Goal: Task Accomplishment & Management: Complete application form

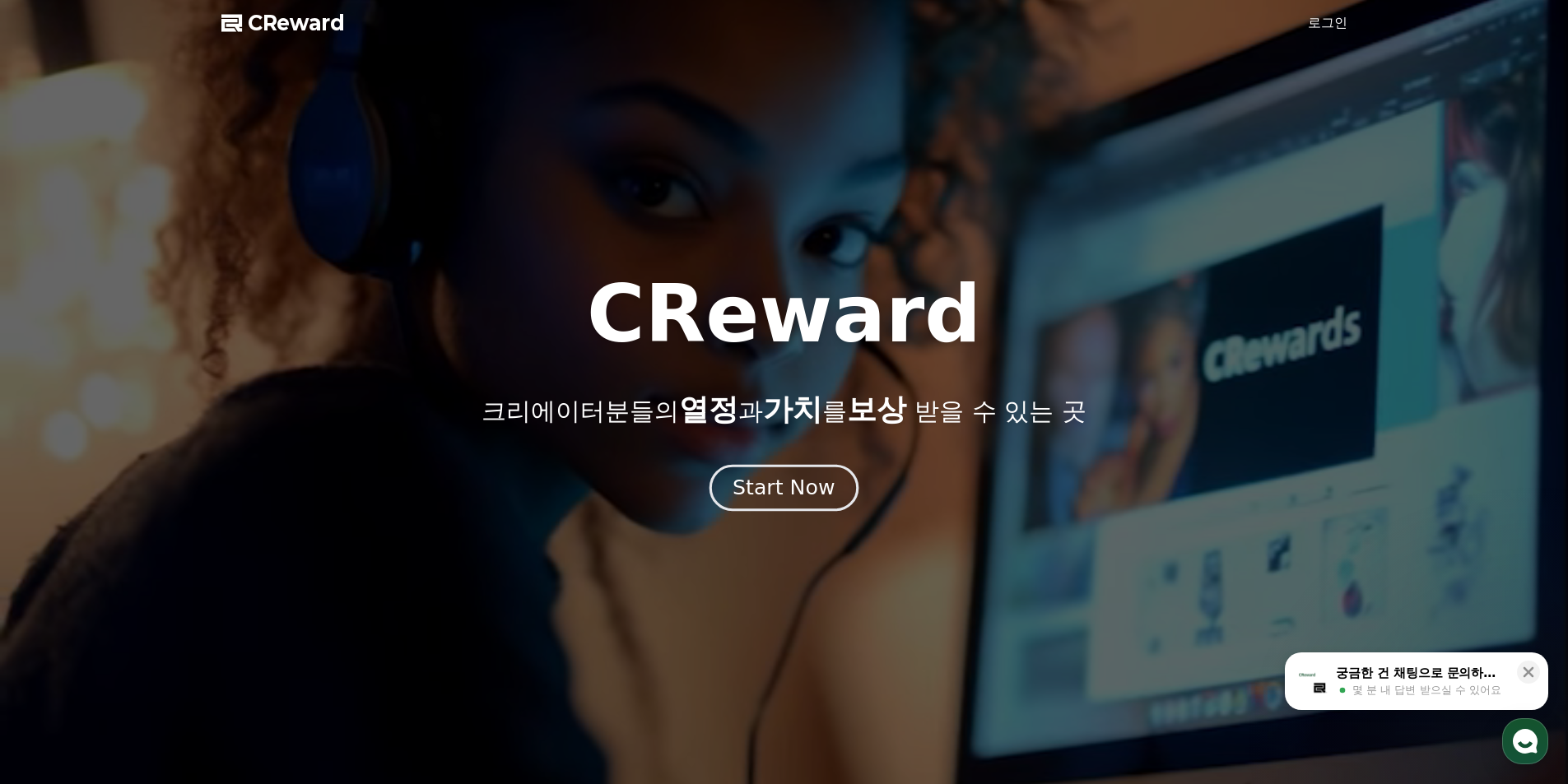
click at [778, 498] on div "Start Now" at bounding box center [784, 488] width 102 height 28
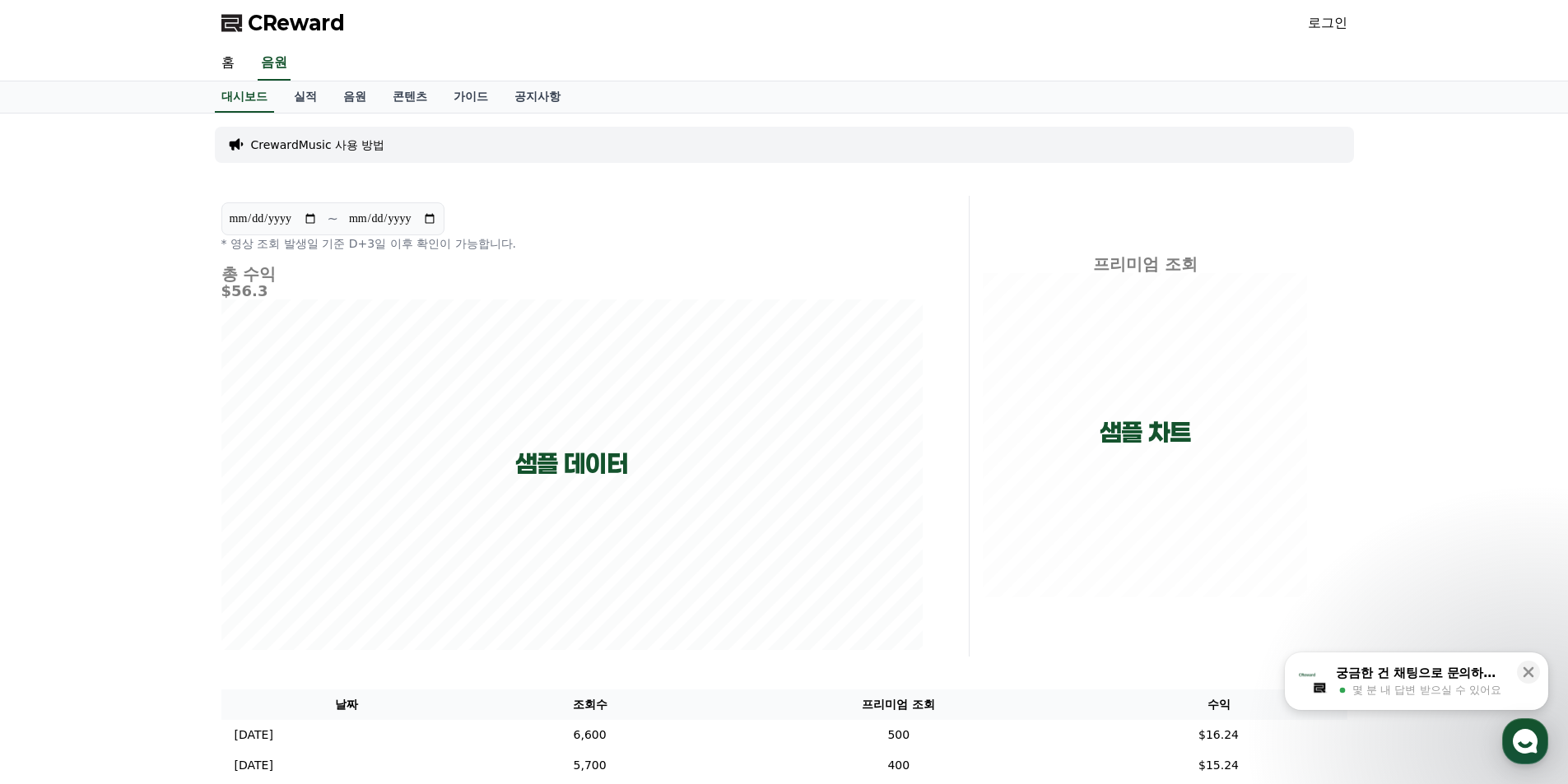
click at [343, 149] on p "CrewardMusic 사용 방법" at bounding box center [319, 144] width 134 height 17
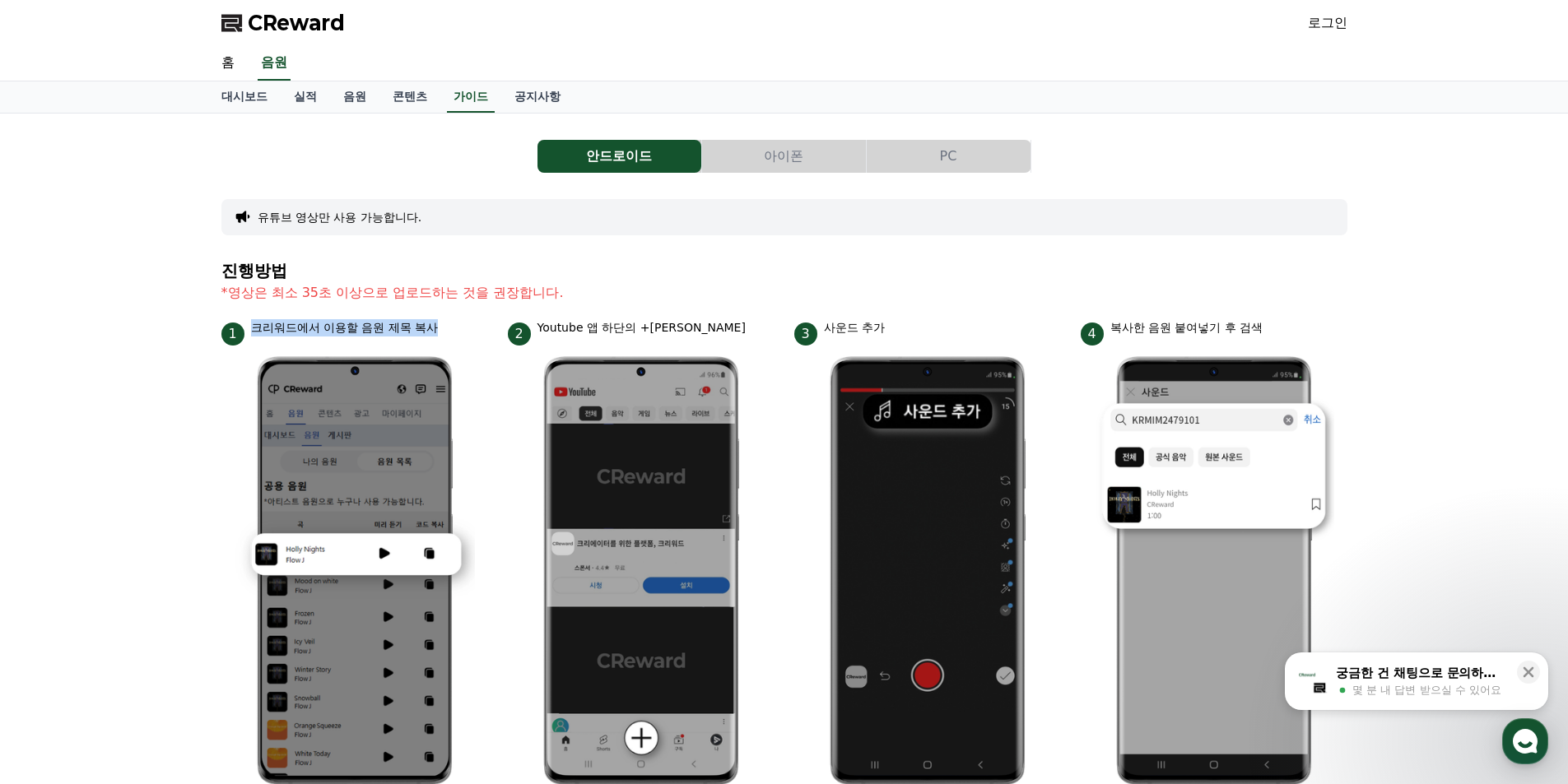
drag, startPoint x: 256, startPoint y: 322, endPoint x: 463, endPoint y: 340, distance: 207.8
click at [458, 340] on div "1 크리워드에서 이용할 음원 제목 복사" at bounding box center [354, 332] width 267 height 27
click at [463, 340] on div "1 크리워드에서 이용할 음원 제목 복사" at bounding box center [354, 332] width 267 height 27
drag, startPoint x: 598, startPoint y: 327, endPoint x: 634, endPoint y: 325, distance: 36.1
click at [632, 325] on div "2 Youtube 앱 하단의 +[PERSON_NAME]" at bounding box center [642, 332] width 267 height 27
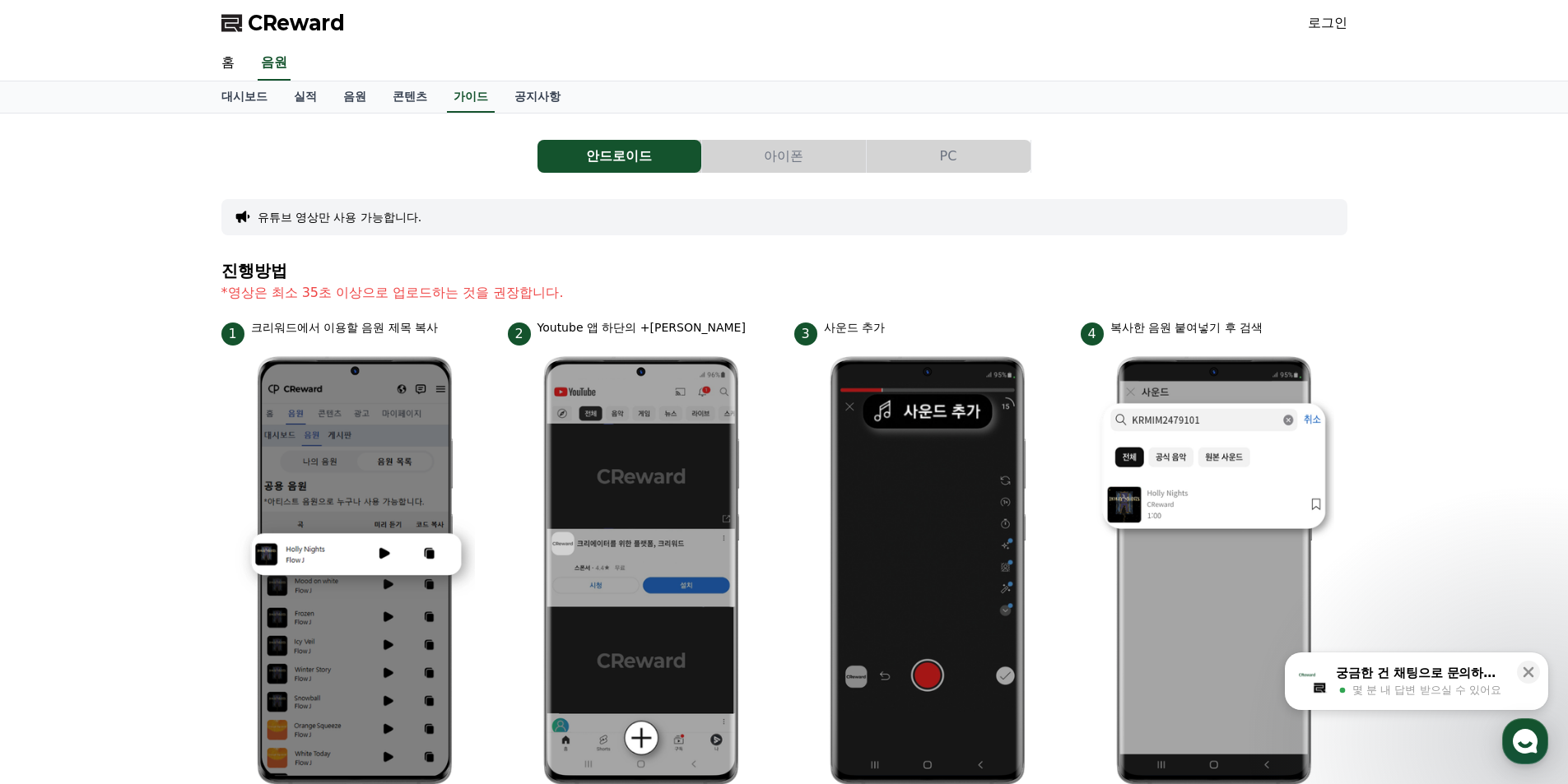
click at [693, 328] on p "Youtube 앱 하단의 +[PERSON_NAME]" at bounding box center [642, 328] width 208 height 17
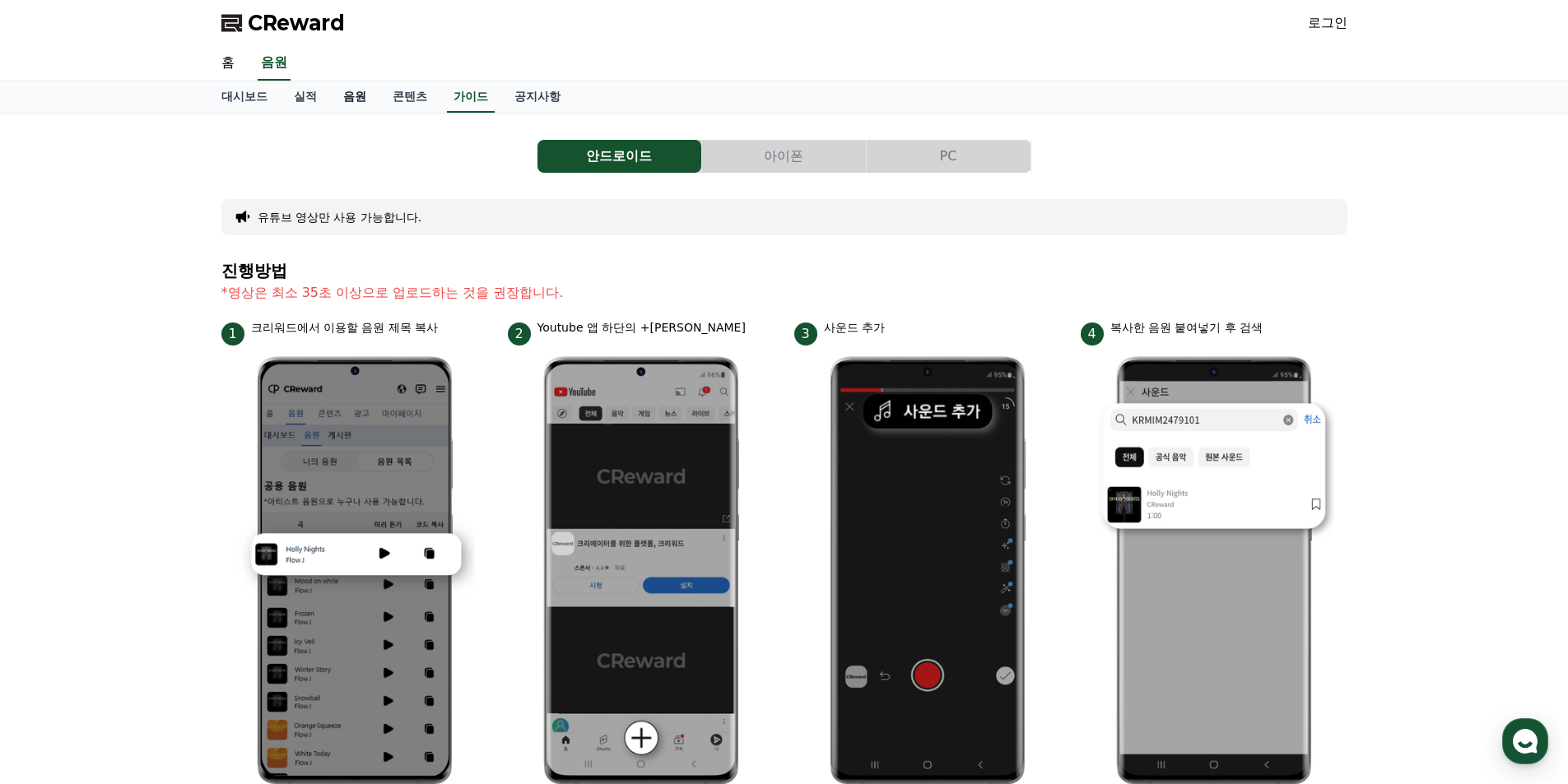
click at [350, 96] on link "음원" at bounding box center [354, 97] width 50 height 31
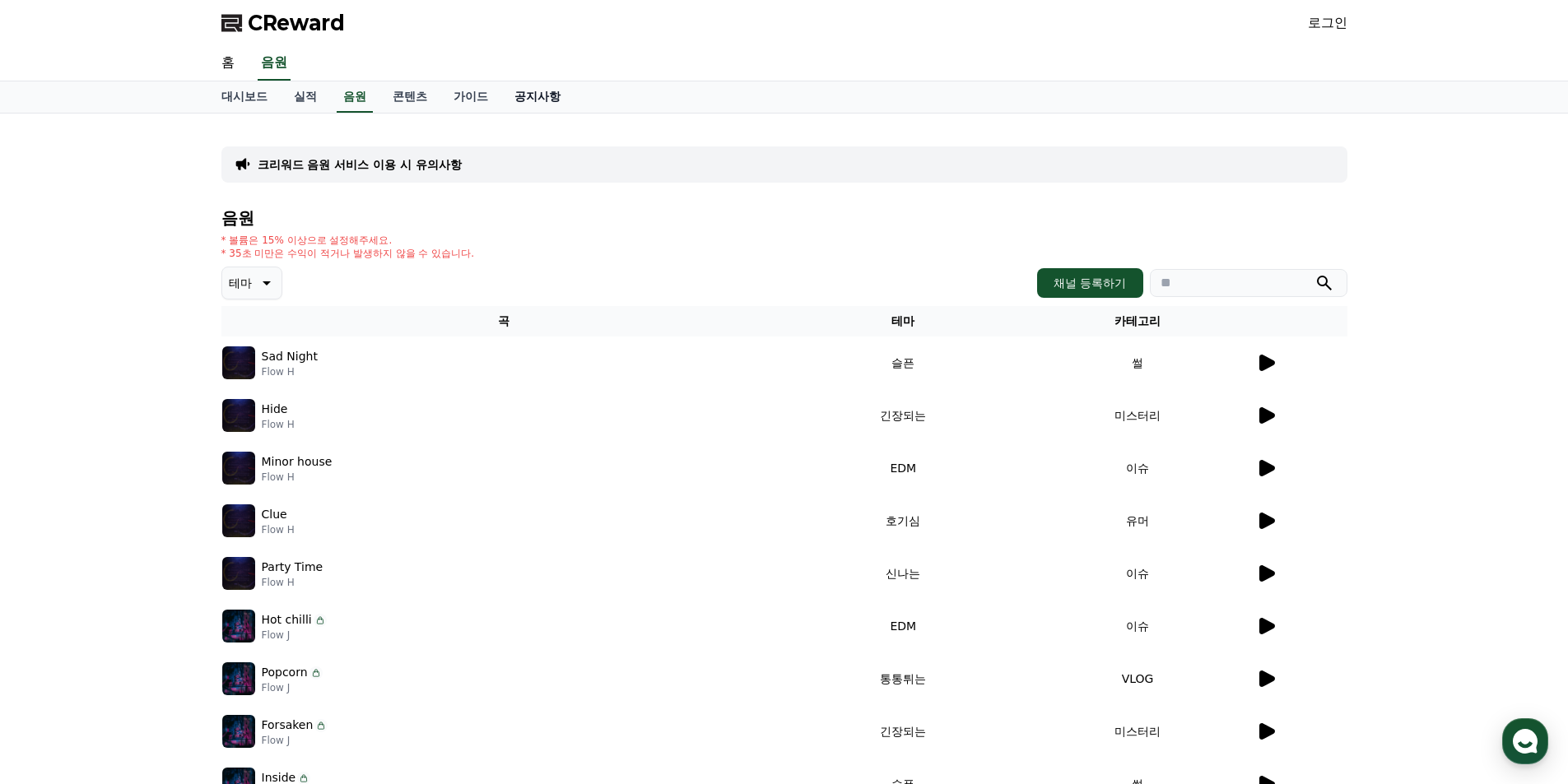
click at [536, 97] on link "공지사항" at bounding box center [537, 97] width 73 height 31
click at [458, 91] on link "가이드" at bounding box center [470, 97] width 61 height 31
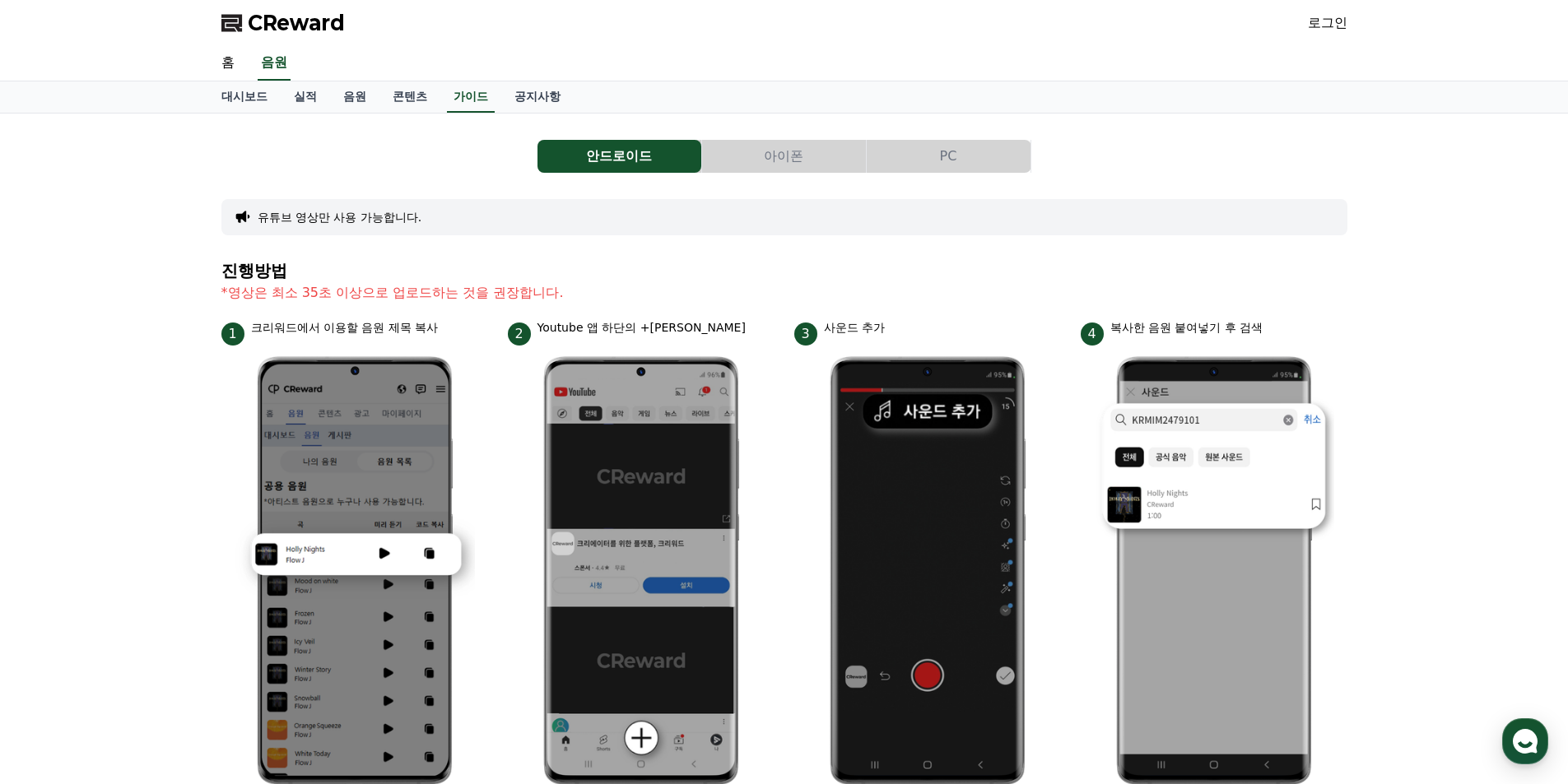
click at [992, 155] on button "PC" at bounding box center [948, 156] width 164 height 33
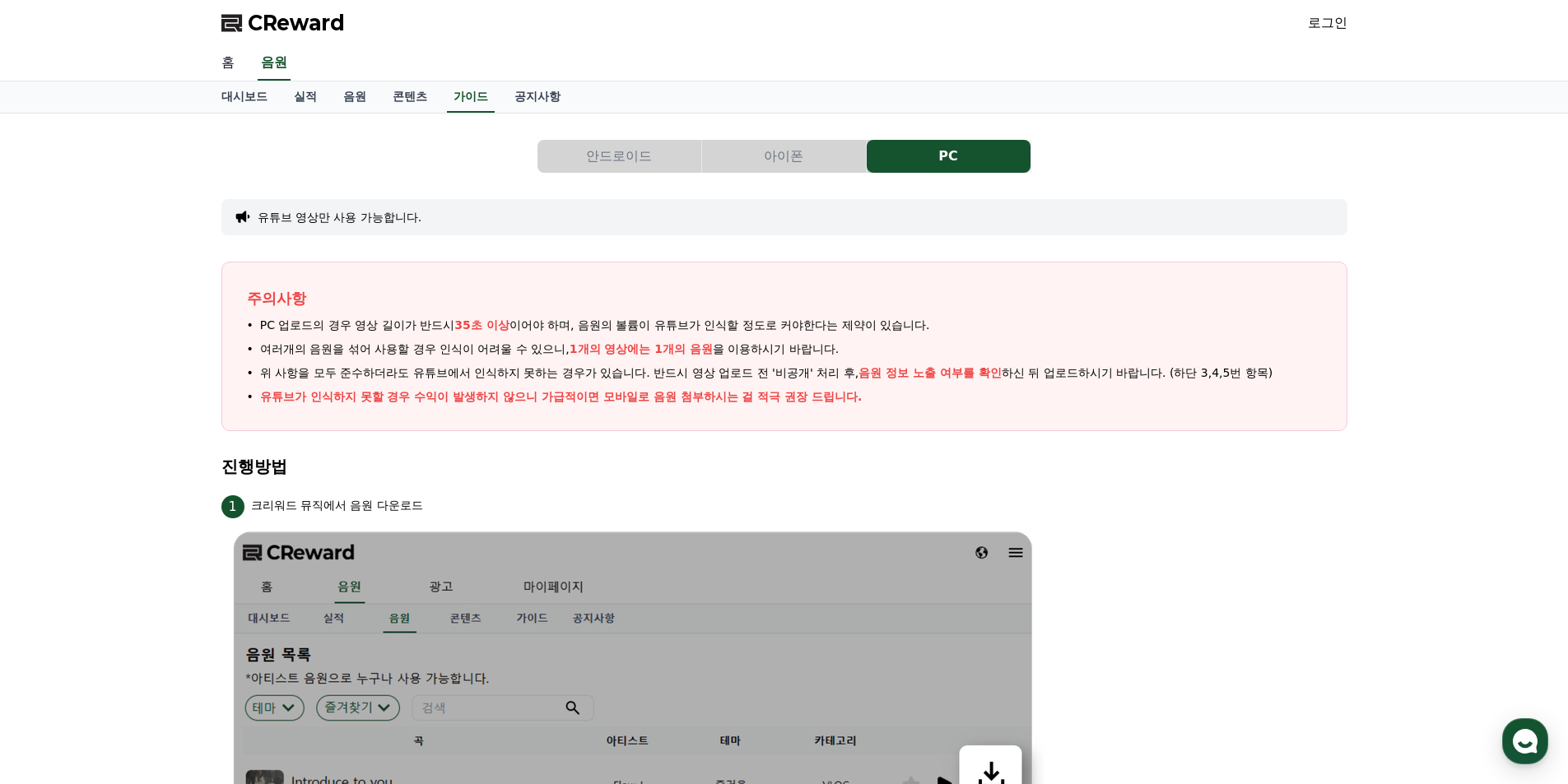
click at [225, 65] on link "홈" at bounding box center [227, 63] width 40 height 35
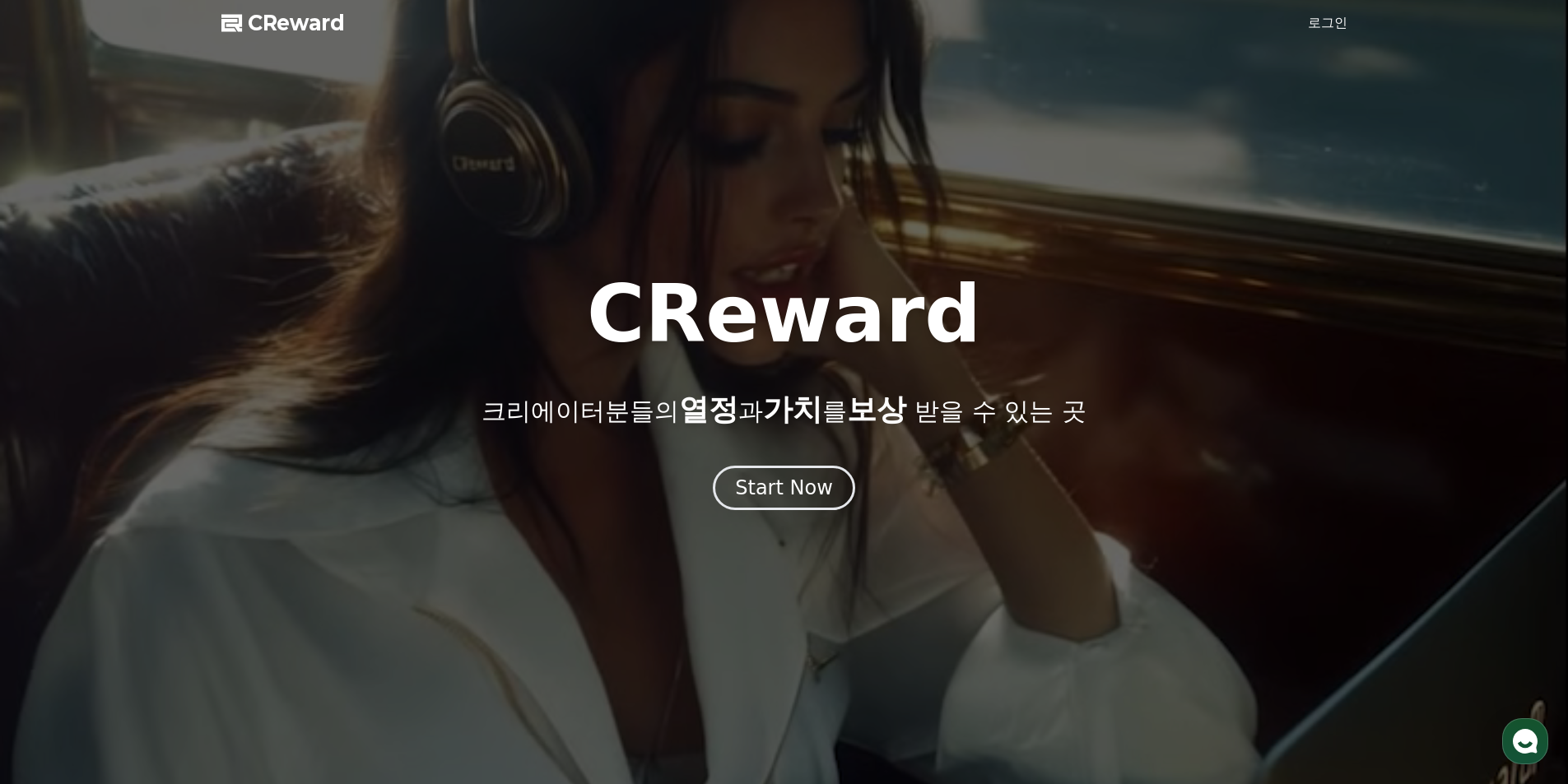
click at [1330, 17] on link "로그인" at bounding box center [1327, 22] width 40 height 19
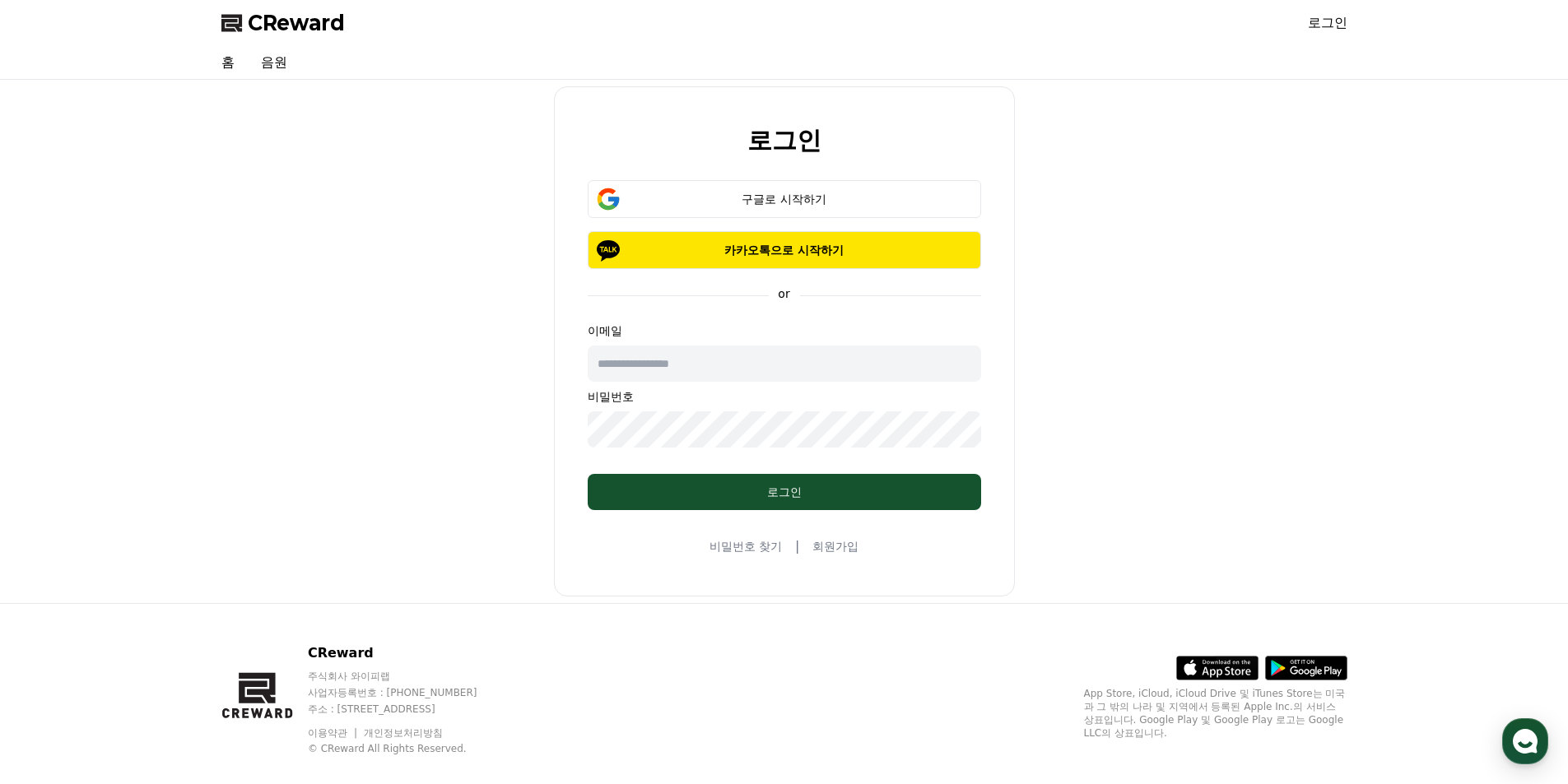
click at [818, 547] on link "회원가입" at bounding box center [835, 547] width 46 height 17
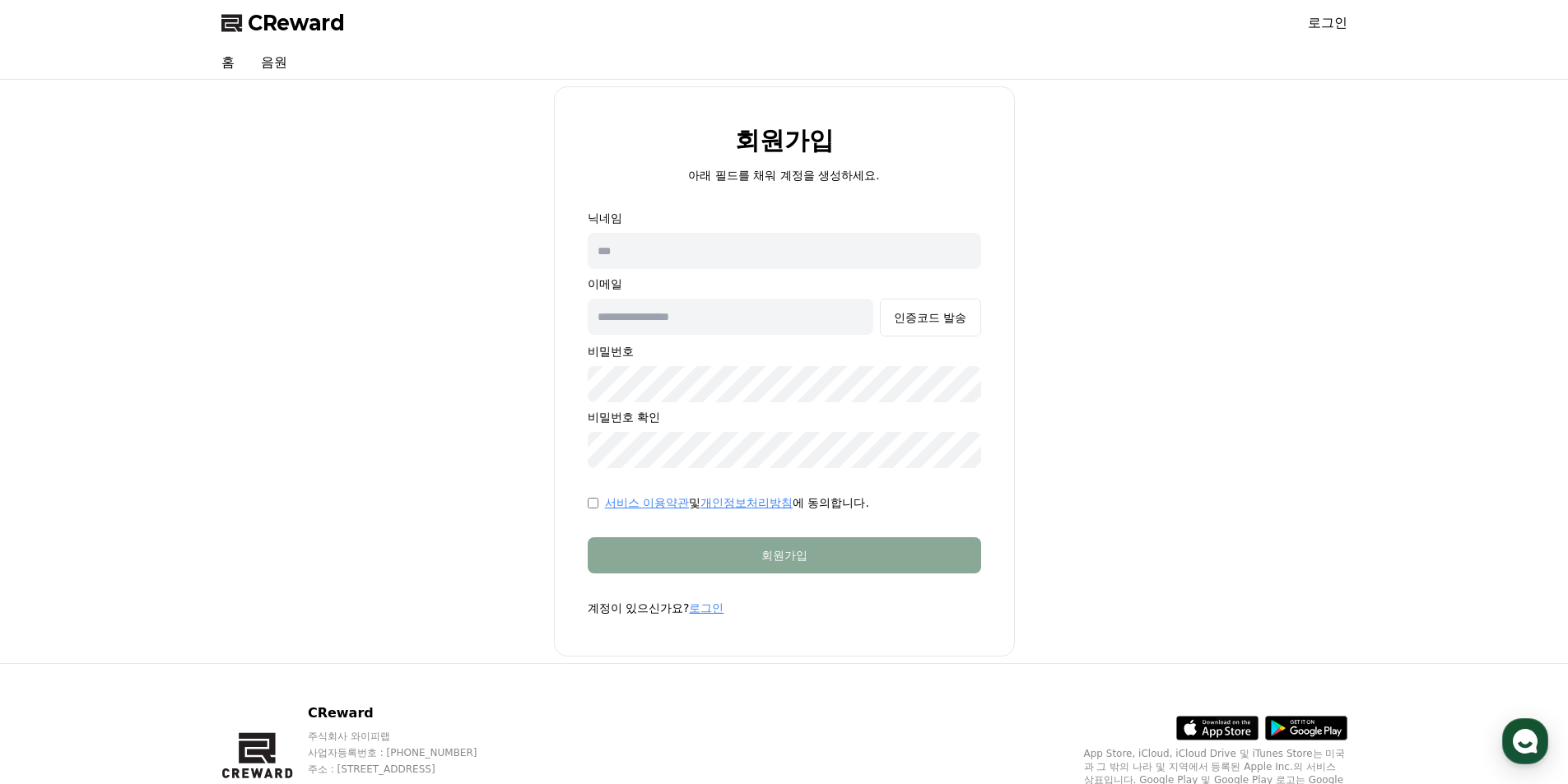
click at [725, 261] on input "text" at bounding box center [784, 250] width 393 height 36
type input "*"
type input "**"
type input "**********"
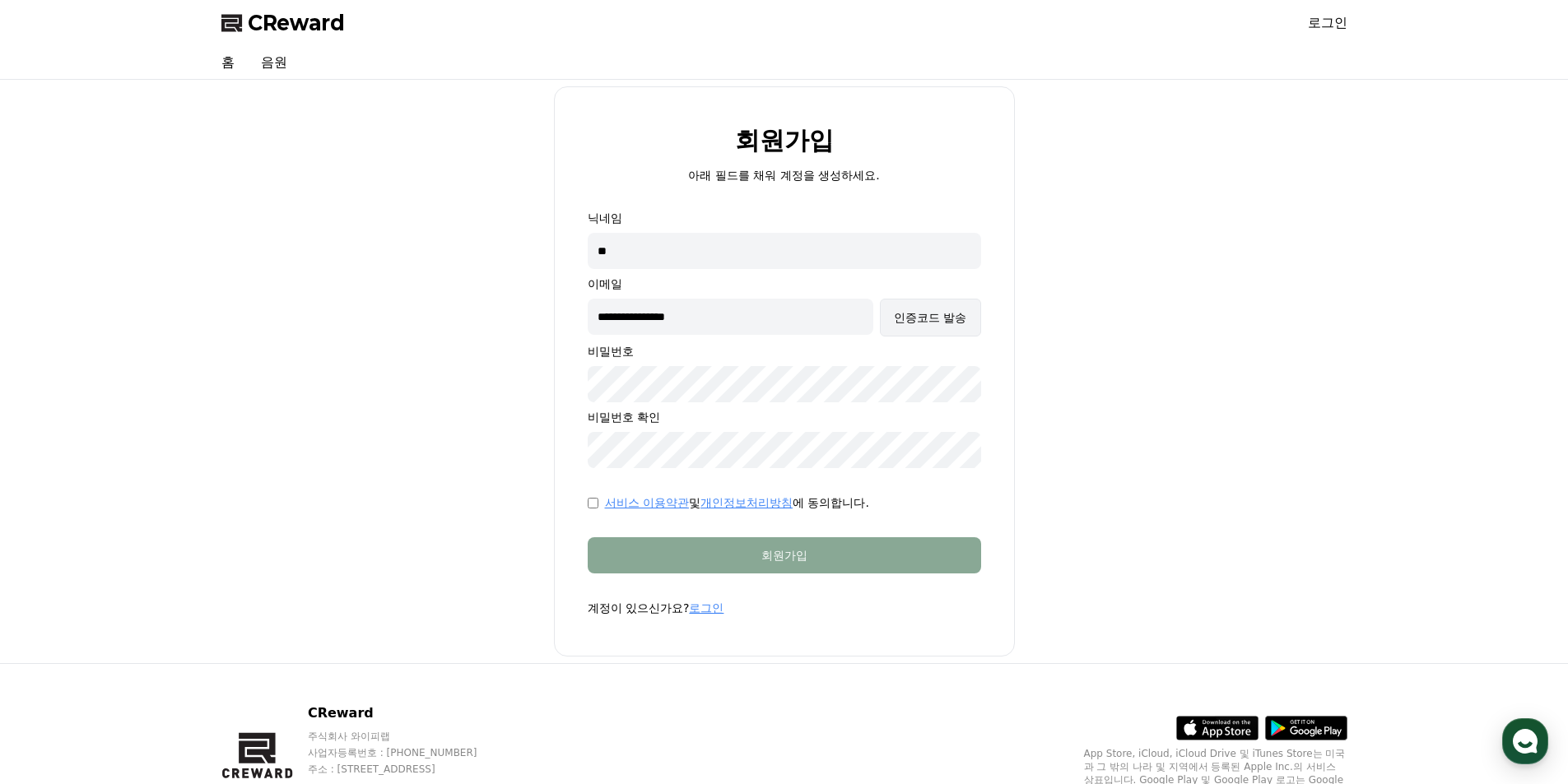
click at [886, 320] on button "인증코드 발송" at bounding box center [930, 317] width 100 height 38
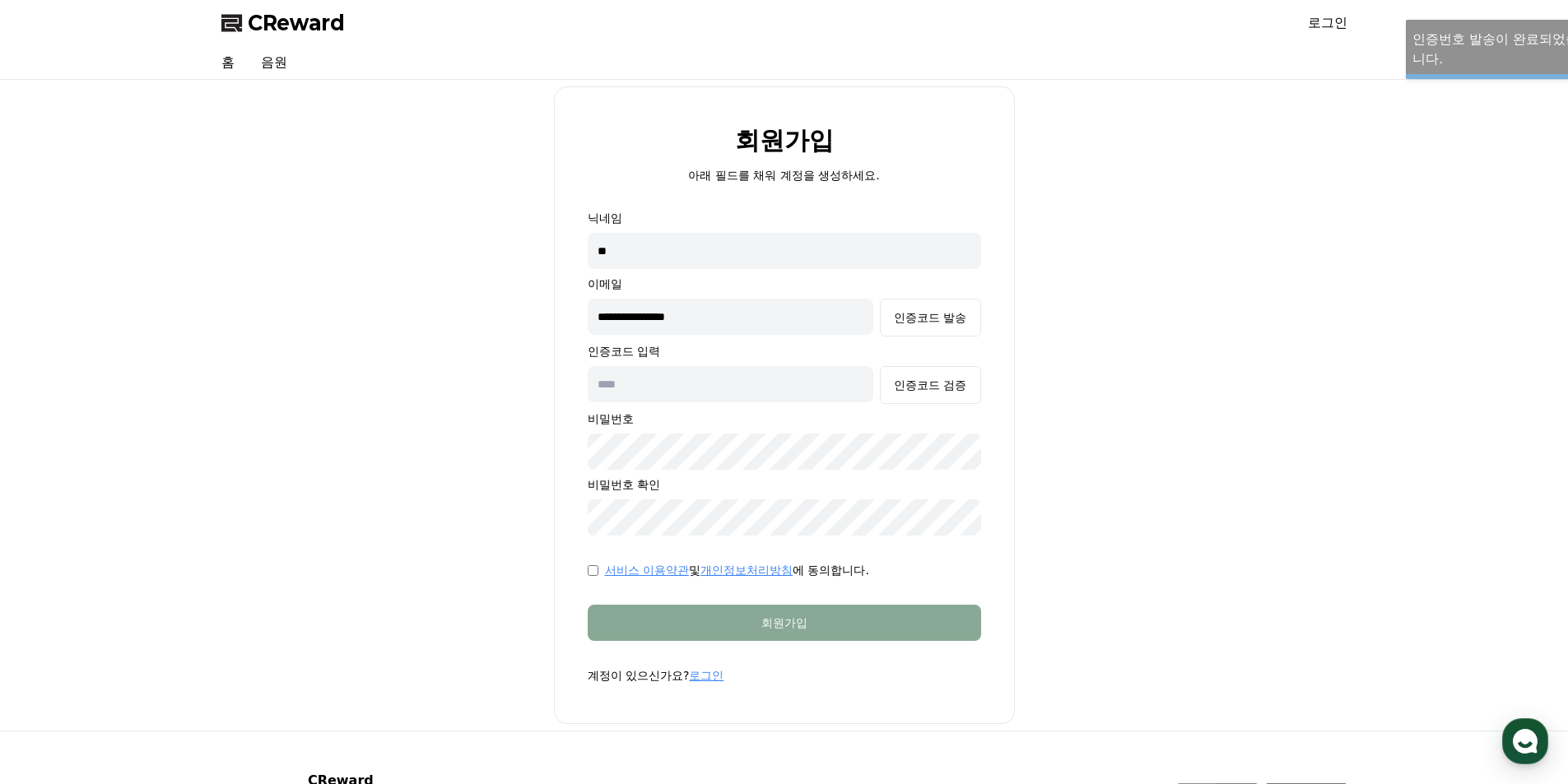
click at [747, 384] on input "text" at bounding box center [730, 384] width 286 height 36
click at [925, 383] on div "인증코드 검증" at bounding box center [930, 385] width 73 height 17
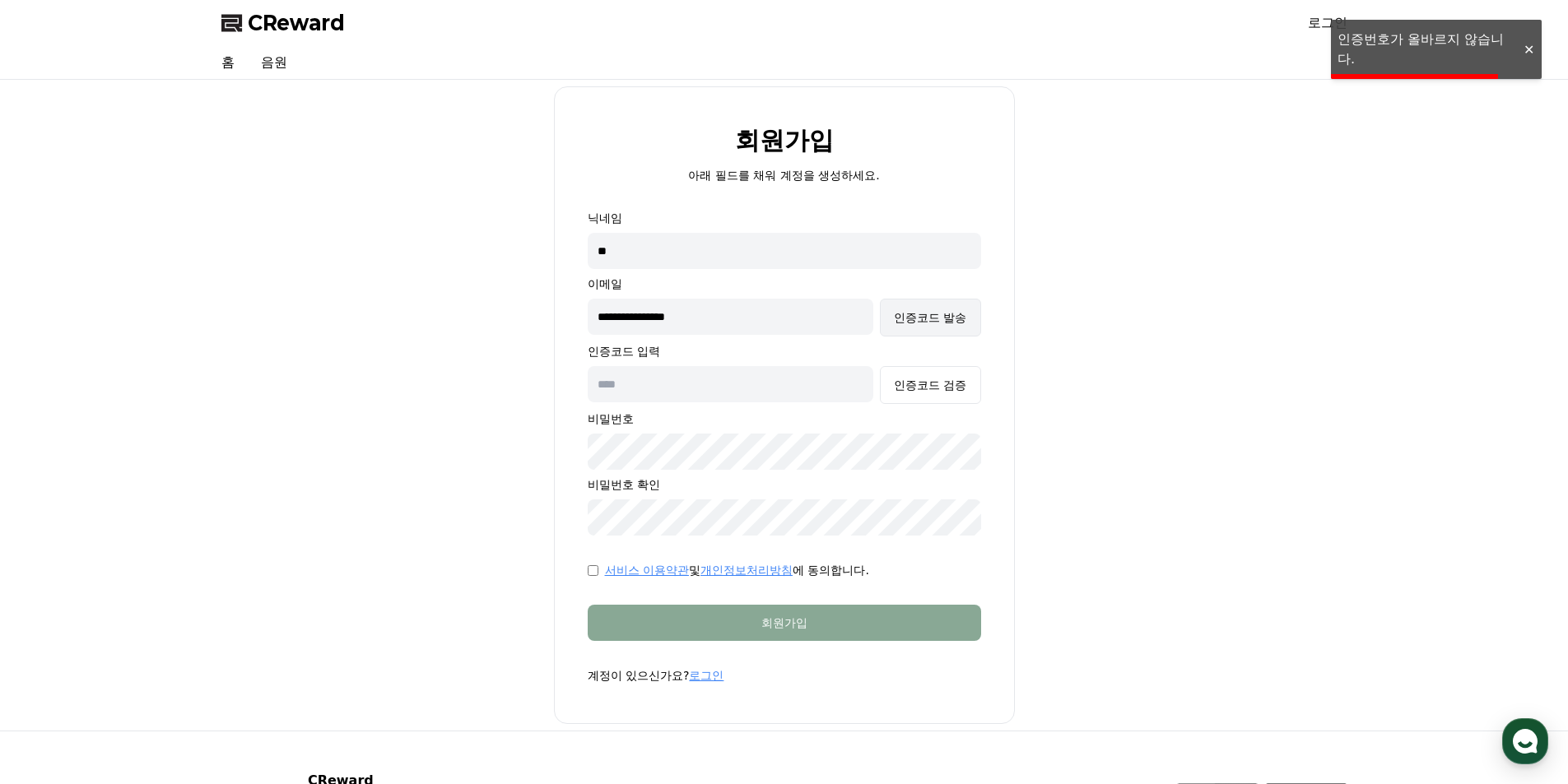
click at [948, 322] on div "인증코드 발송" at bounding box center [930, 317] width 73 height 17
click at [583, 572] on form "**********" at bounding box center [784, 446] width 446 height 474
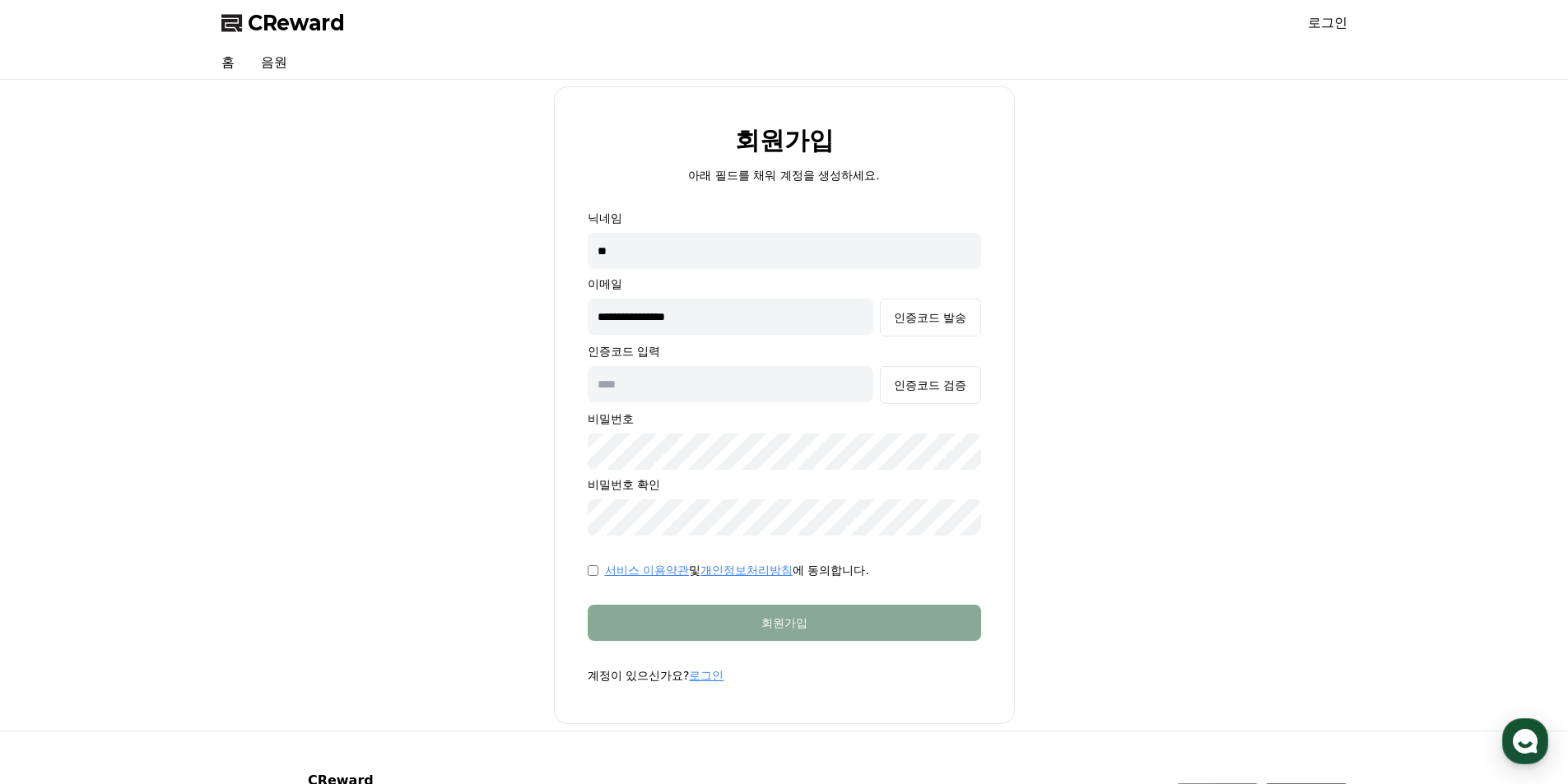
click at [698, 673] on link "로그인" at bounding box center [706, 675] width 35 height 13
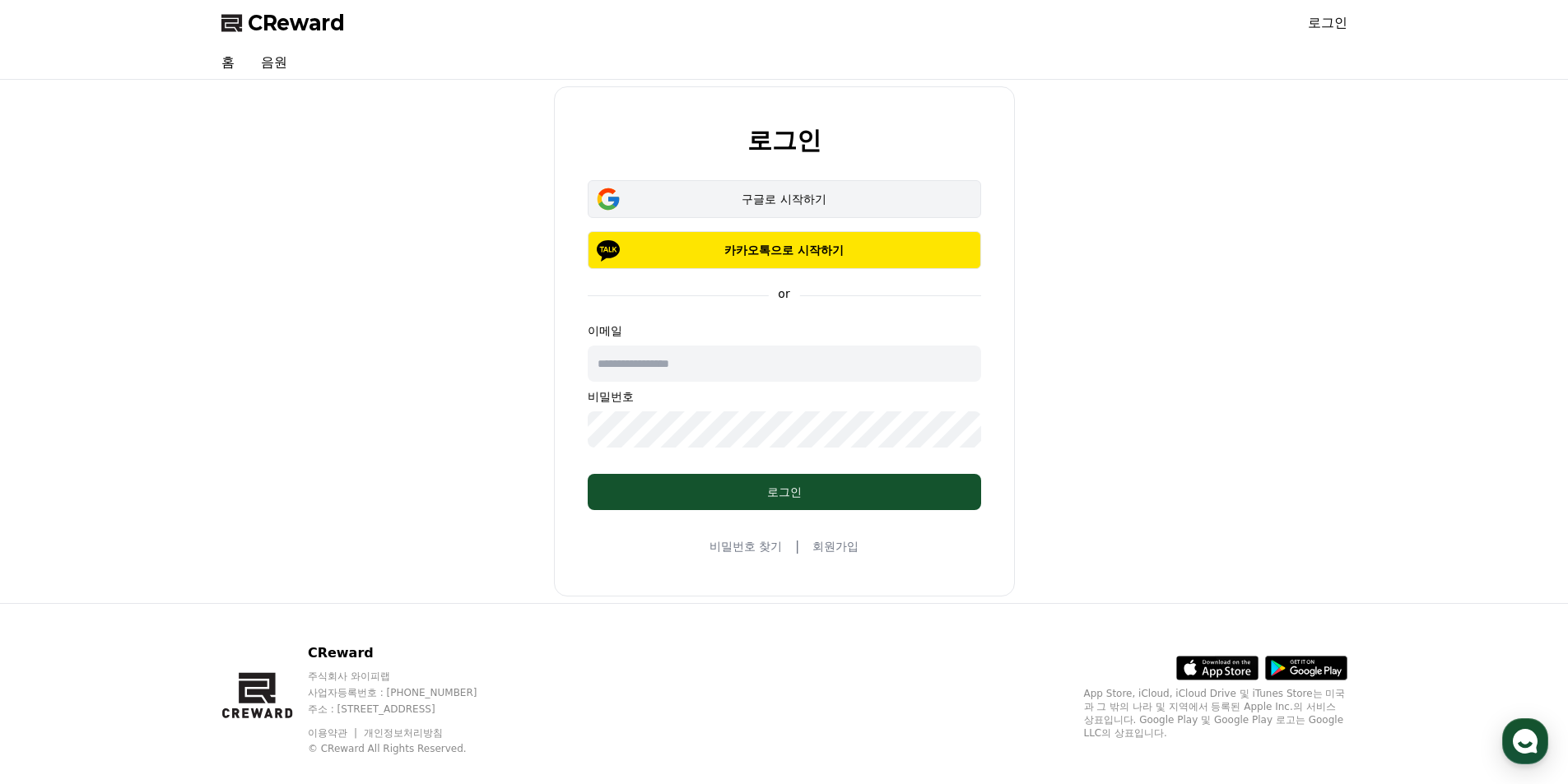
click at [772, 205] on div "구글로 시작하기" at bounding box center [784, 199] width 345 height 17
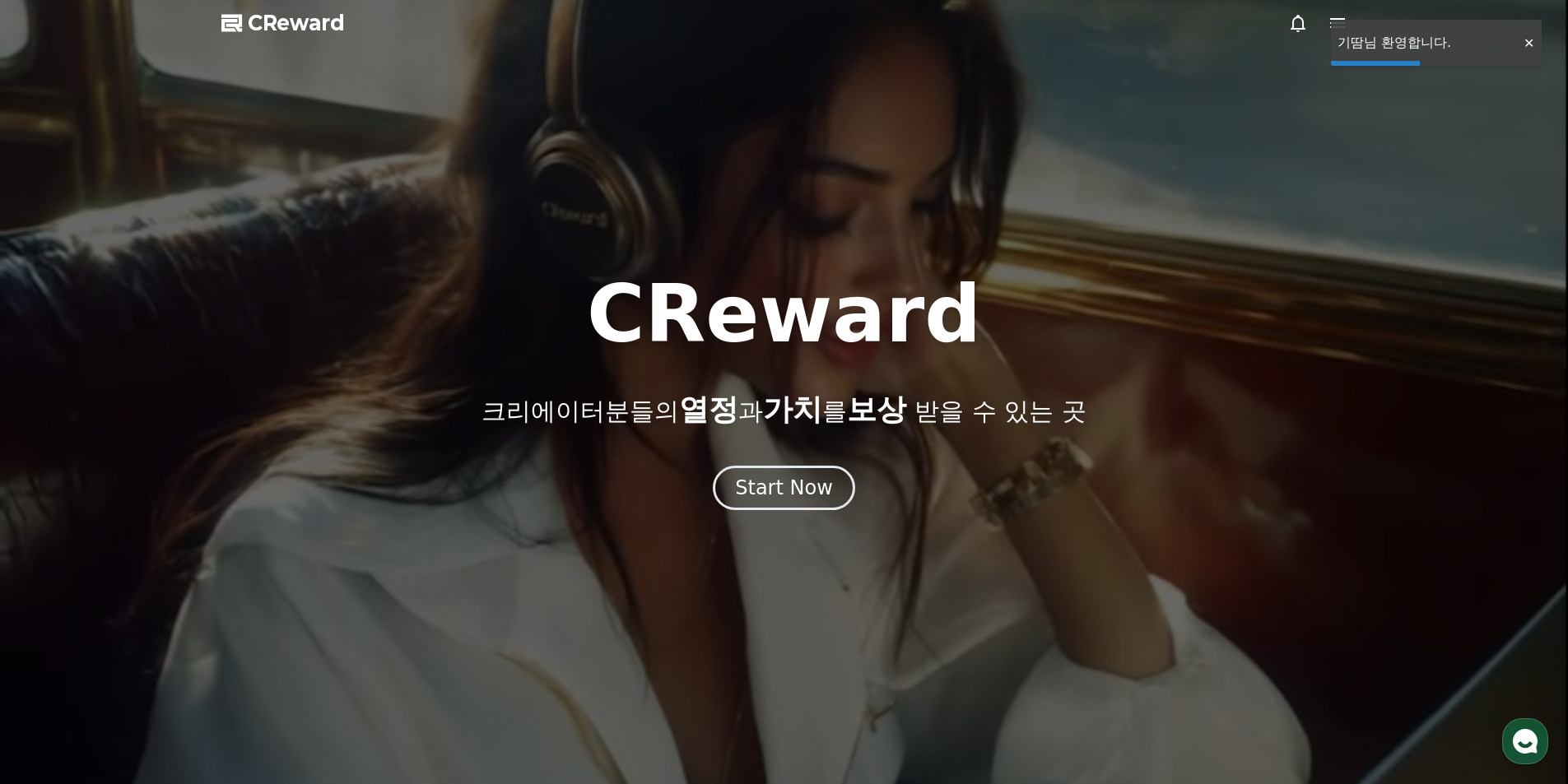
click at [1532, 42] on div at bounding box center [1528, 42] width 27 height 16
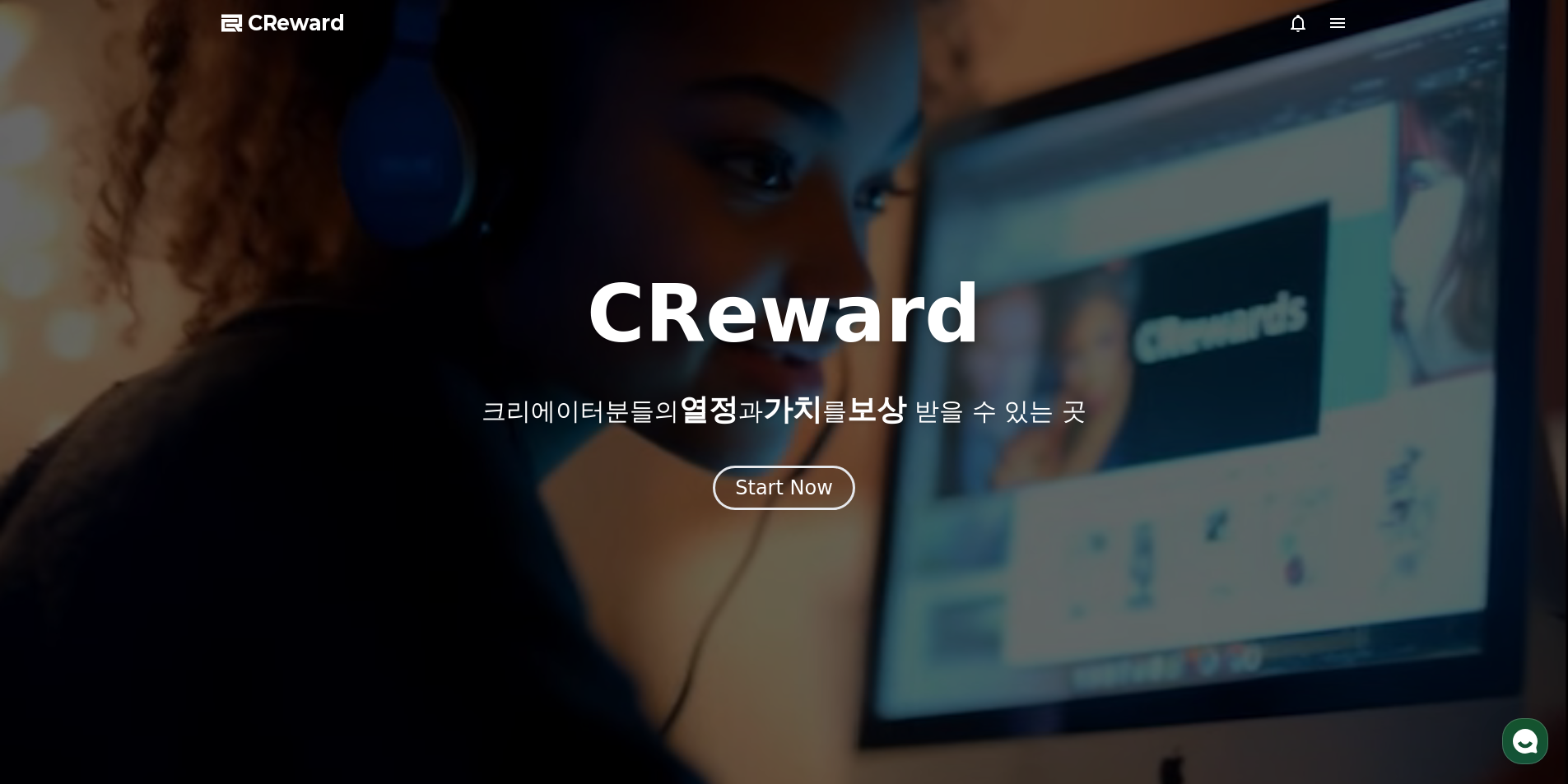
click at [1330, 24] on icon at bounding box center [1337, 23] width 15 height 10
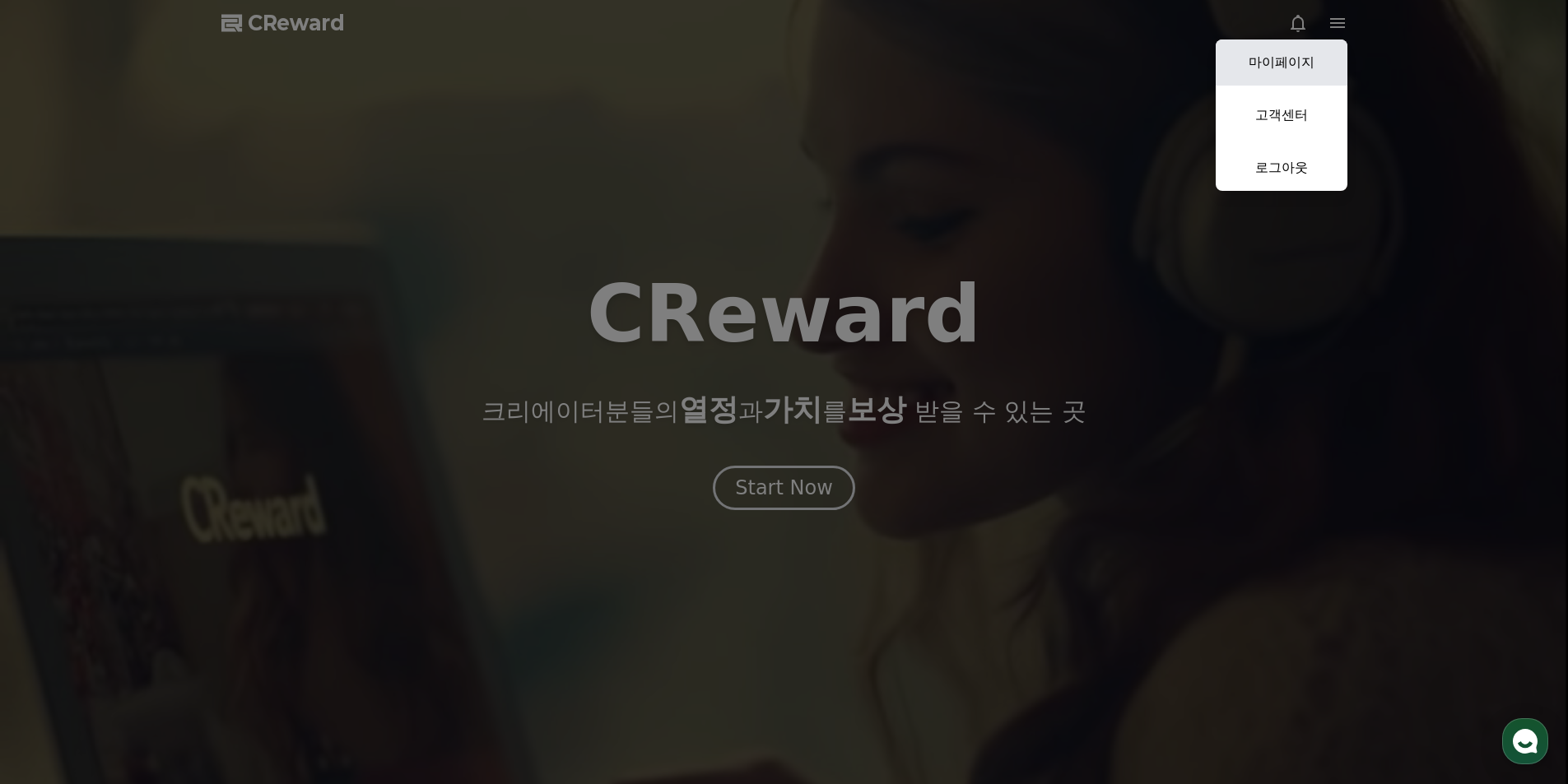
click at [1307, 67] on link "마이페이지" at bounding box center [1281, 63] width 132 height 46
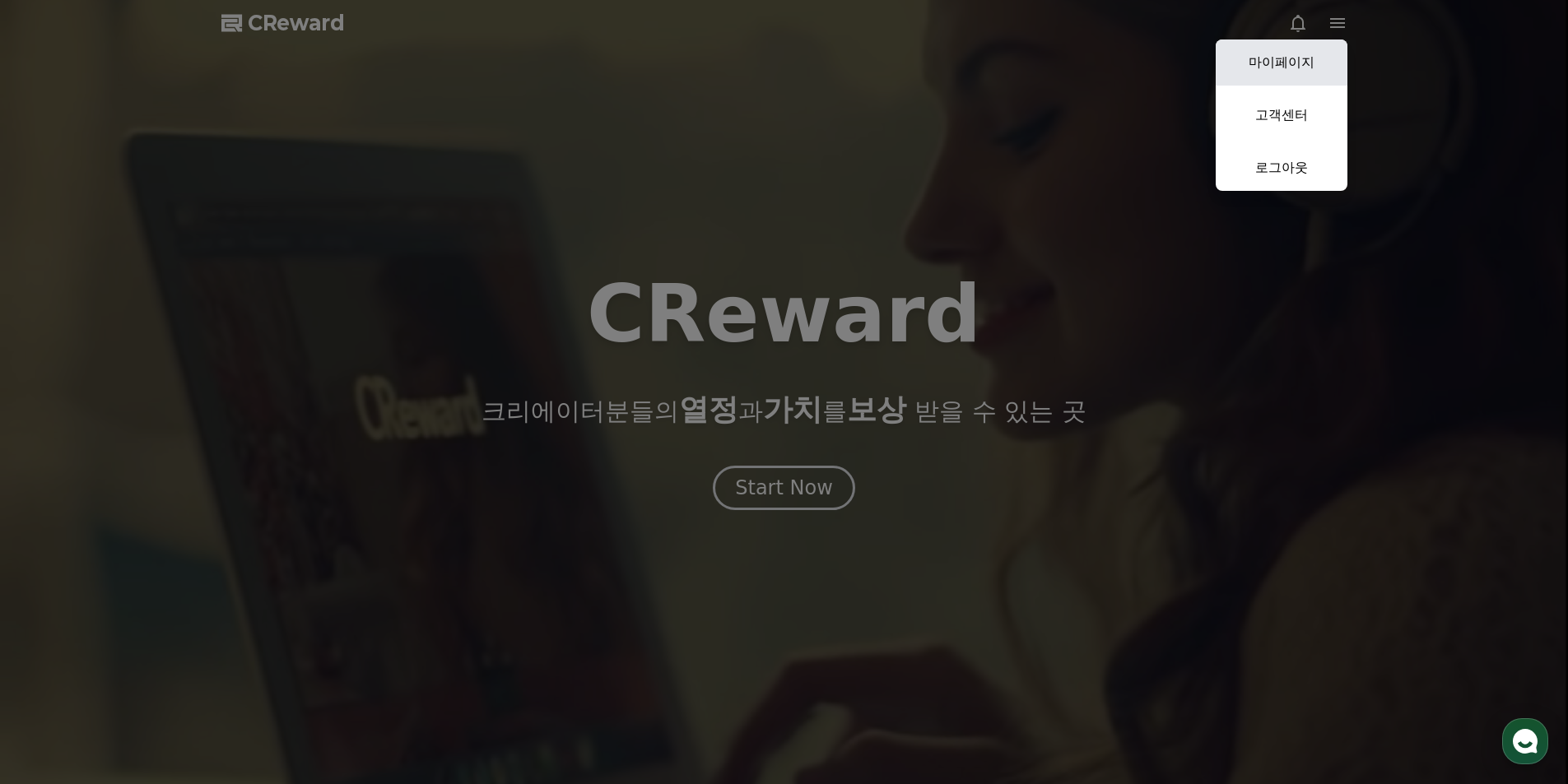
select select "**********"
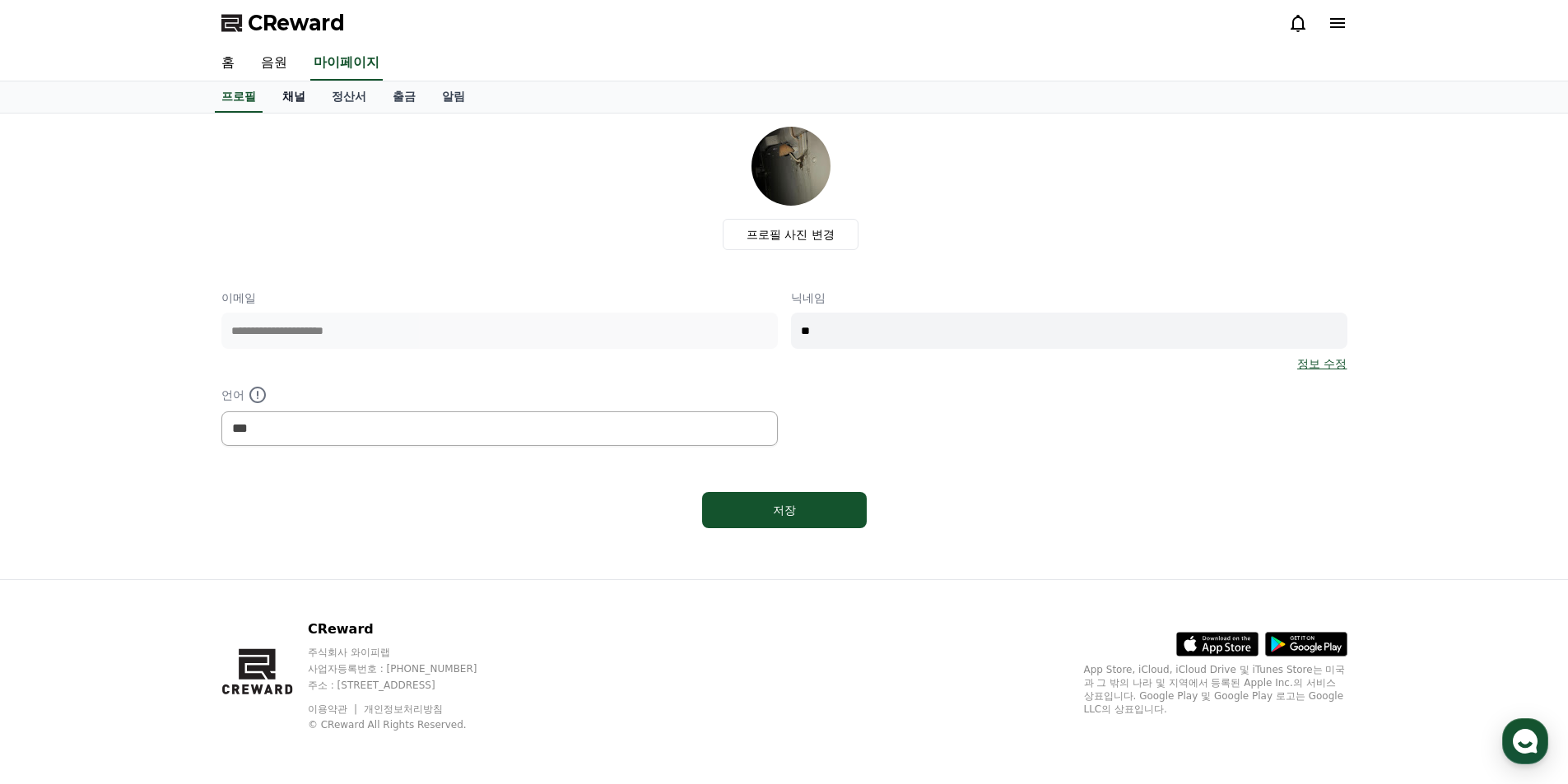
click at [298, 102] on link "채널" at bounding box center [294, 97] width 50 height 31
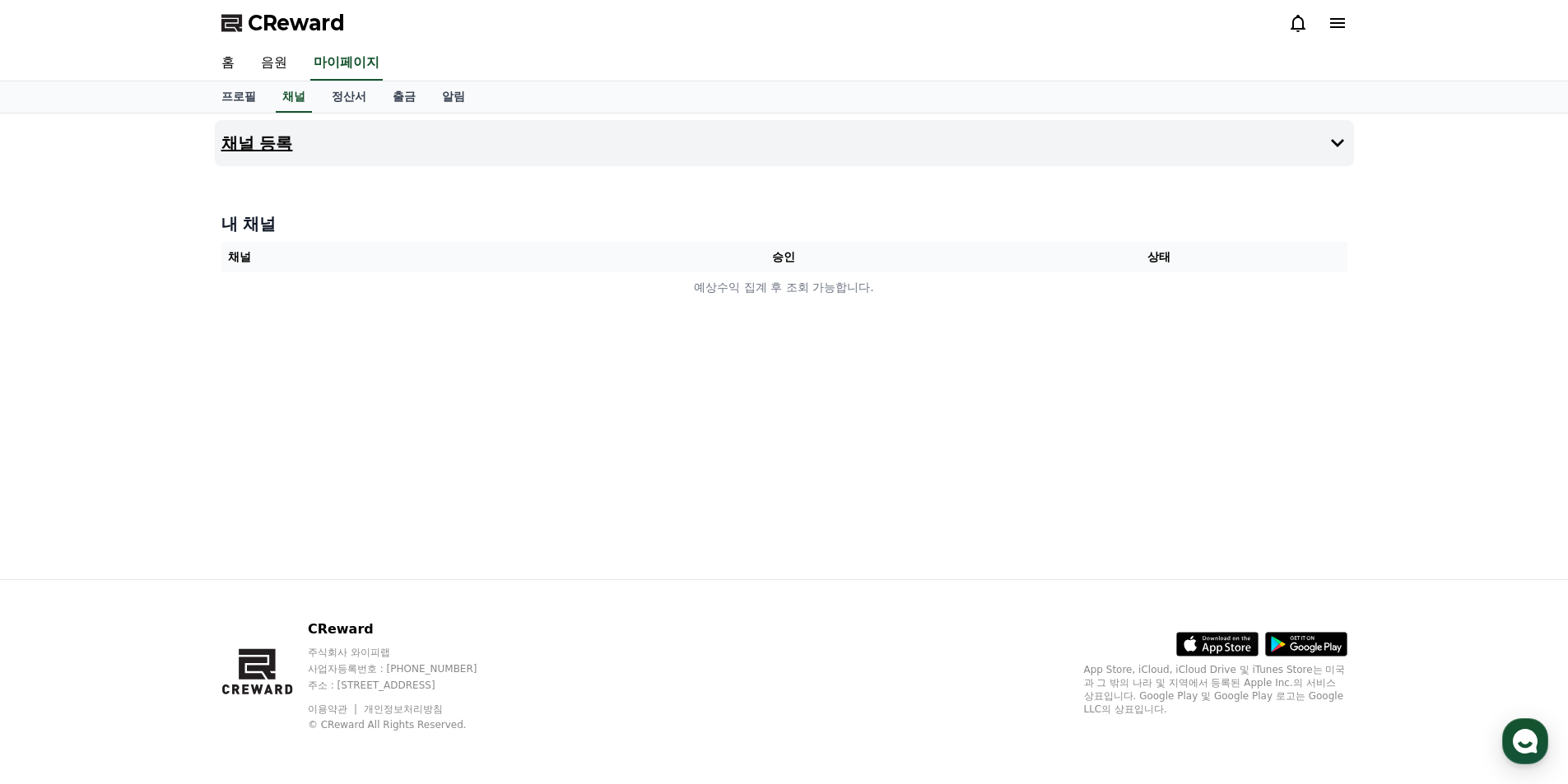
click at [454, 128] on button "채널 등록" at bounding box center [784, 144] width 1139 height 46
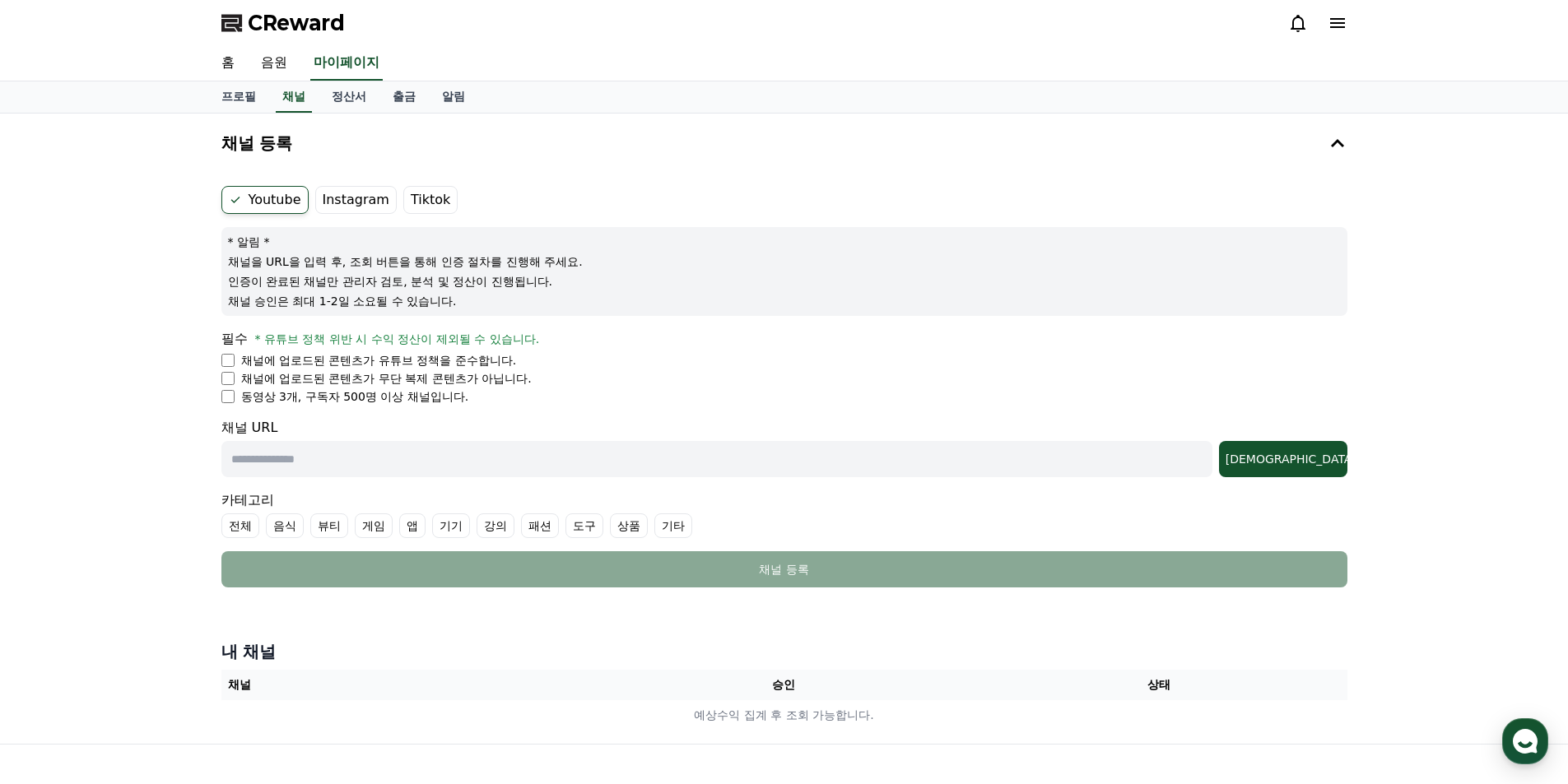
drag, startPoint x: 245, startPoint y: 273, endPoint x: 463, endPoint y: 271, distance: 218.0
click at [460, 269] on div "* 알림 * 채널을 URL을 입력 후, 조회 버튼을 통해 인증 절차를 진행해 주세요. 인증이 완료된 채널만 관리자 검토, 분석 및 정산이 진행…" at bounding box center [784, 271] width 1126 height 89
click at [465, 271] on div "* 알림 * 채널을 URL을 입력 후, 조회 버튼을 통해 인증 절차를 진행해 주세요. 인증이 완료된 채널만 관리자 검토, 분석 및 정산이 진행…" at bounding box center [784, 271] width 1126 height 89
drag, startPoint x: 247, startPoint y: 264, endPoint x: 555, endPoint y: 291, distance: 309.2
click at [556, 291] on div "* 알림 * 채널을 URL을 입력 후, 조회 버튼을 통해 인증 절차를 진행해 주세요. 인증이 완료된 채널만 관리자 검토, 분석 및 정산이 진행…" at bounding box center [784, 271] width 1126 height 89
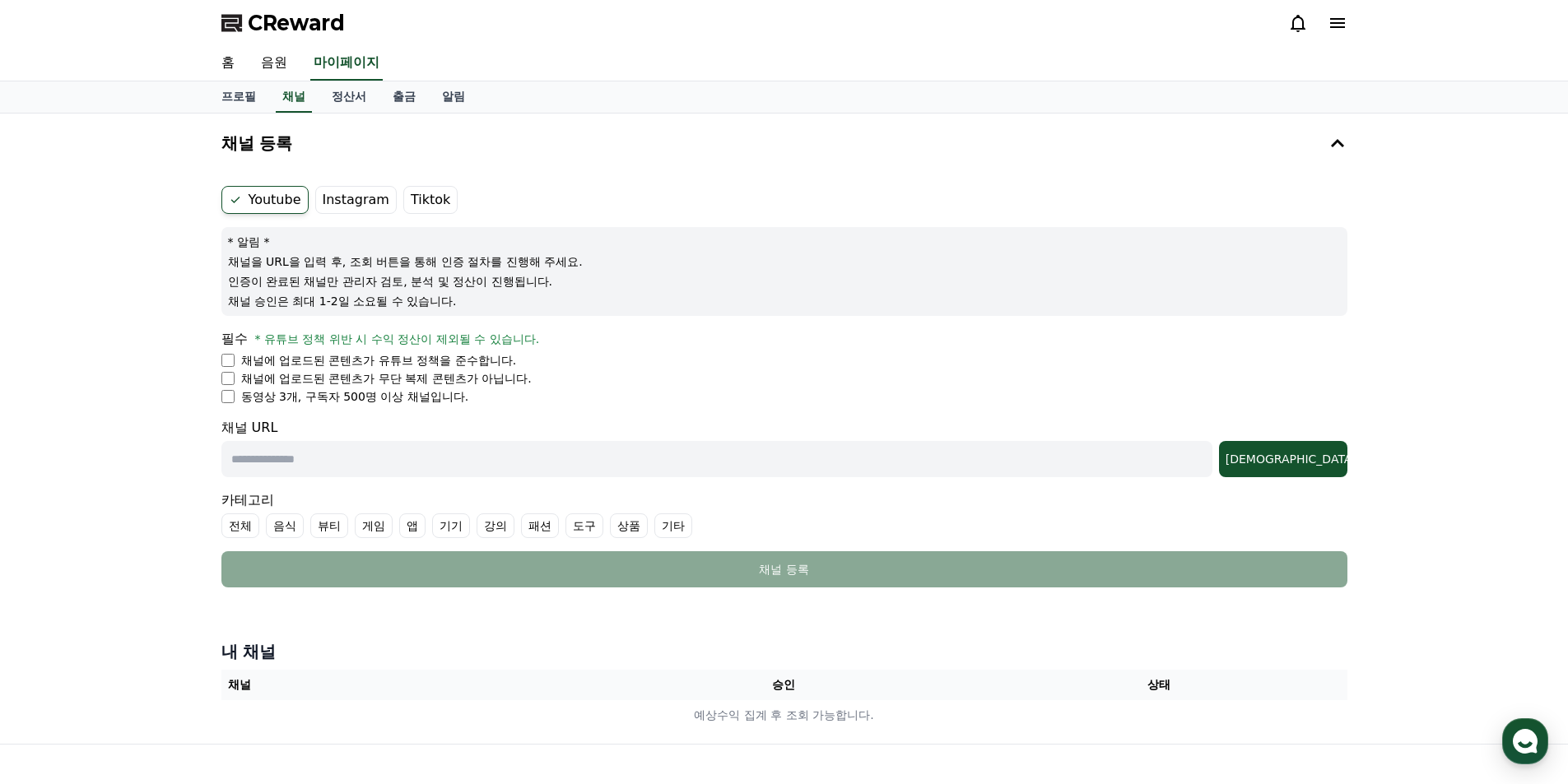
click at [549, 295] on p "채널 승인은 최대 1-2일 소요될 수 있습니다." at bounding box center [784, 301] width 1113 height 17
click at [392, 307] on p "채널 승인은 최대 1-2일 소요될 수 있습니다." at bounding box center [784, 301] width 1113 height 17
drag, startPoint x: 258, startPoint y: 312, endPoint x: 249, endPoint y: 298, distance: 16.6
click at [249, 298] on div "* 알림 * 채널을 URL을 입력 후, 조회 버튼을 통해 인증 절차를 진행해 주세요. 인증이 완료된 채널만 관리자 검토, 분석 및 정산이 진행…" at bounding box center [784, 271] width 1126 height 89
click at [337, 341] on span "* 유튜브 정책 위반 시 수익 정산이 제외될 수 있습니다." at bounding box center [397, 339] width 285 height 13
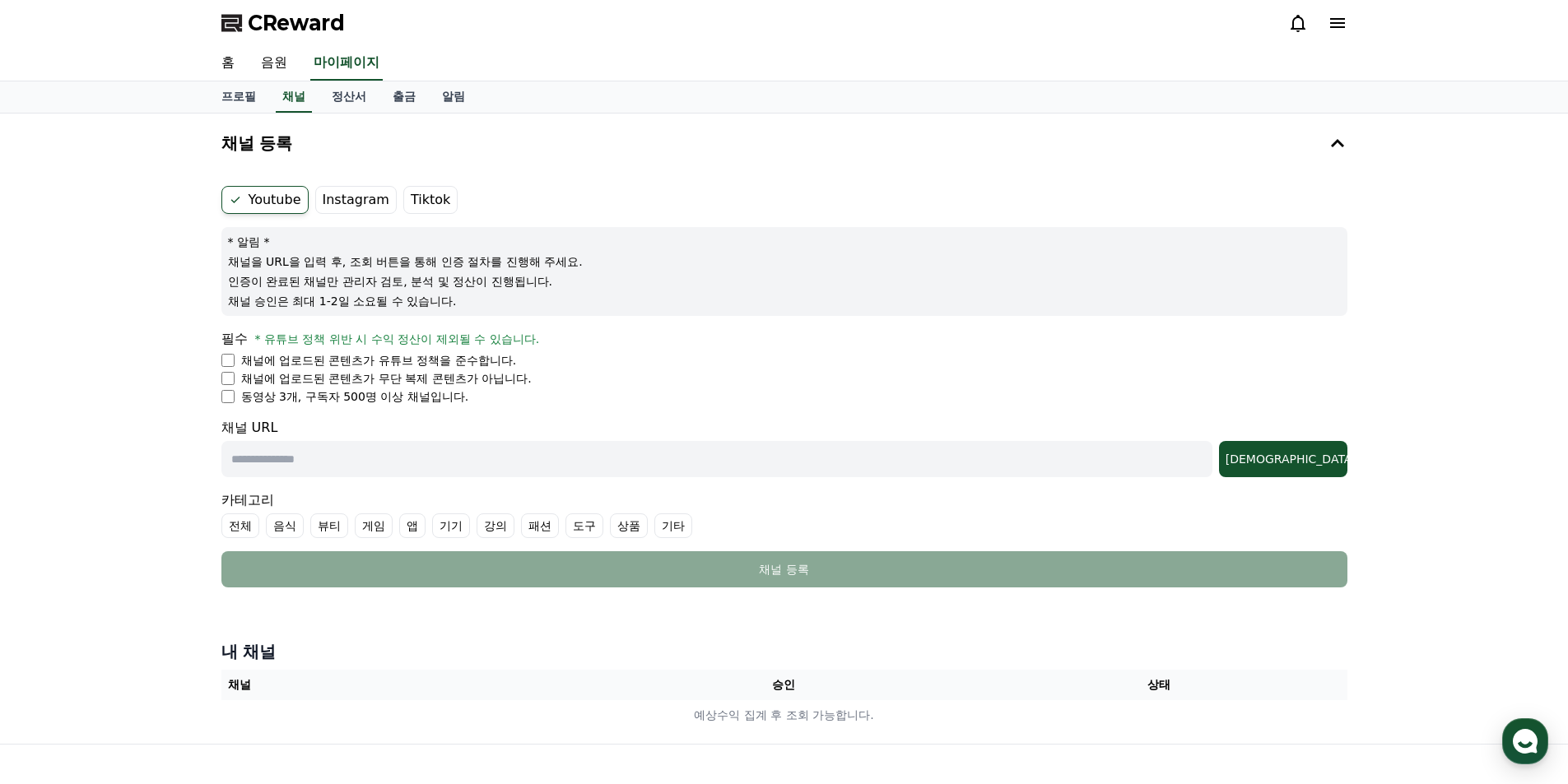
drag, startPoint x: 492, startPoint y: 403, endPoint x: 298, endPoint y: 383, distance: 195.0
click at [319, 383] on ul "채널에 업로드된 콘텐츠가 유튜브 정책을 준수합니다. 채널에 업로드된 콘텐츠가 무단 복제 콘텐츠가 아닙니다. 동영상 3개, 구독자 500명 이상…" at bounding box center [784, 378] width 1126 height 52
drag, startPoint x: 273, startPoint y: 382, endPoint x: 438, endPoint y: 364, distance: 166.0
click at [251, 382] on p "채널에 업로드된 콘텐츠가 무단 복제 콘텐츠가 아닙니다." at bounding box center [387, 378] width 291 height 17
drag, startPoint x: 438, startPoint y: 364, endPoint x: 571, endPoint y: 395, distance: 136.6
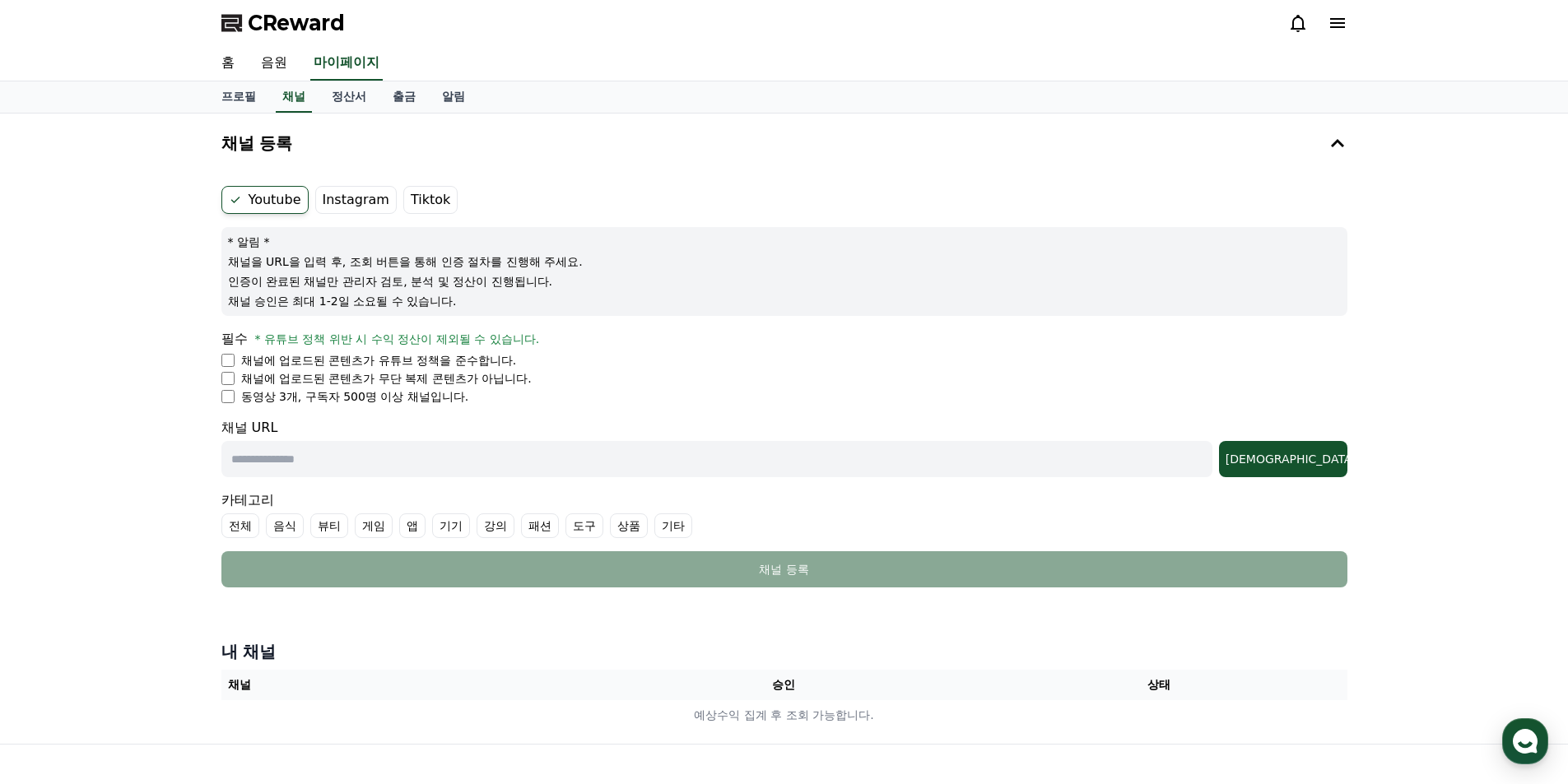
click at [570, 395] on ul "채널에 업로드된 콘텐츠가 유튜브 정책을 준수합니다. 채널에 업로드된 콘텐츠가 무단 복제 콘텐츠가 아닙니다. 동영상 3개, 구독자 500명 이상…" at bounding box center [784, 378] width 1126 height 52
click at [582, 391] on li "동영상 3개, 구독자 500명 이상 채널입니다." at bounding box center [784, 397] width 1126 height 17
click at [304, 368] on ul "채널에 업로드된 콘텐츠가 유튜브 정책을 준수합니다. 채널에 업로드된 콘텐츠가 무단 복제 콘텐츠가 아닙니다. 동영상 3개, 구독자 500명 이상…" at bounding box center [784, 378] width 1126 height 52
click at [285, 363] on p "채널에 업로드된 콘텐츠가 유튜브 정책을 준수합니다." at bounding box center [378, 361] width 275 height 17
click at [278, 359] on p "채널에 업로드된 콘텐츠가 유튜브 정책을 준수합니다." at bounding box center [378, 361] width 275 height 17
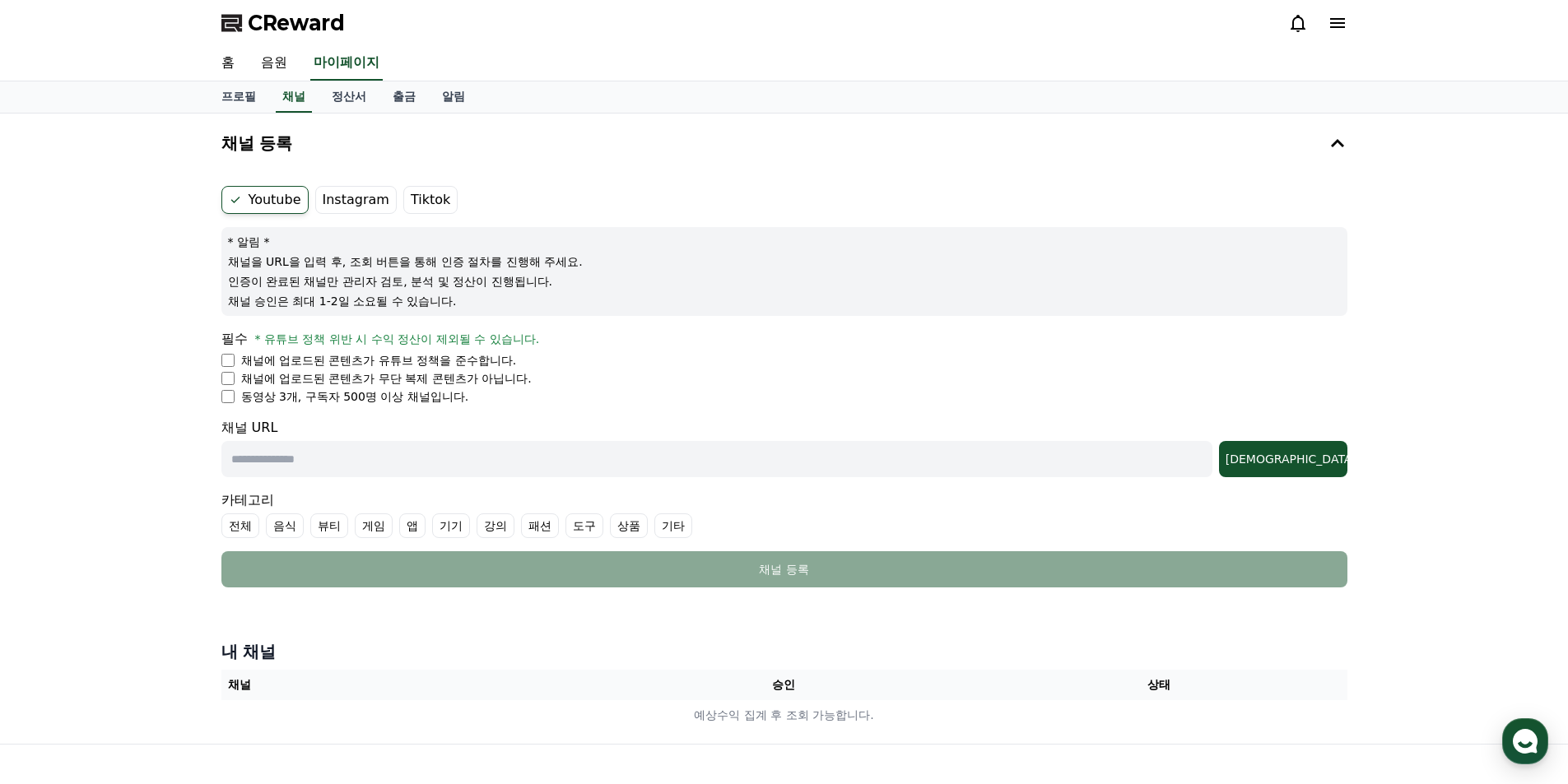
drag, startPoint x: 243, startPoint y: 354, endPoint x: 566, endPoint y: 391, distance: 325.1
click at [566, 391] on ul "채널에 업로드된 콘텐츠가 유튜브 정책을 준수합니다. 채널에 업로드된 콘텐츠가 무단 복제 콘텐츠가 아닙니다. 동영상 3개, 구독자 500명 이상…" at bounding box center [784, 378] width 1126 height 52
click at [525, 397] on li "동영상 3개, 구독자 500명 이상 채널입니다." at bounding box center [784, 397] width 1126 height 17
click at [496, 393] on li "동영상 3개, 구독자 500명 이상 채널입니다." at bounding box center [784, 397] width 1126 height 17
click at [490, 372] on p "채널에 업로드된 콘텐츠가 무단 복제 콘텐츠가 아닙니다." at bounding box center [387, 378] width 291 height 17
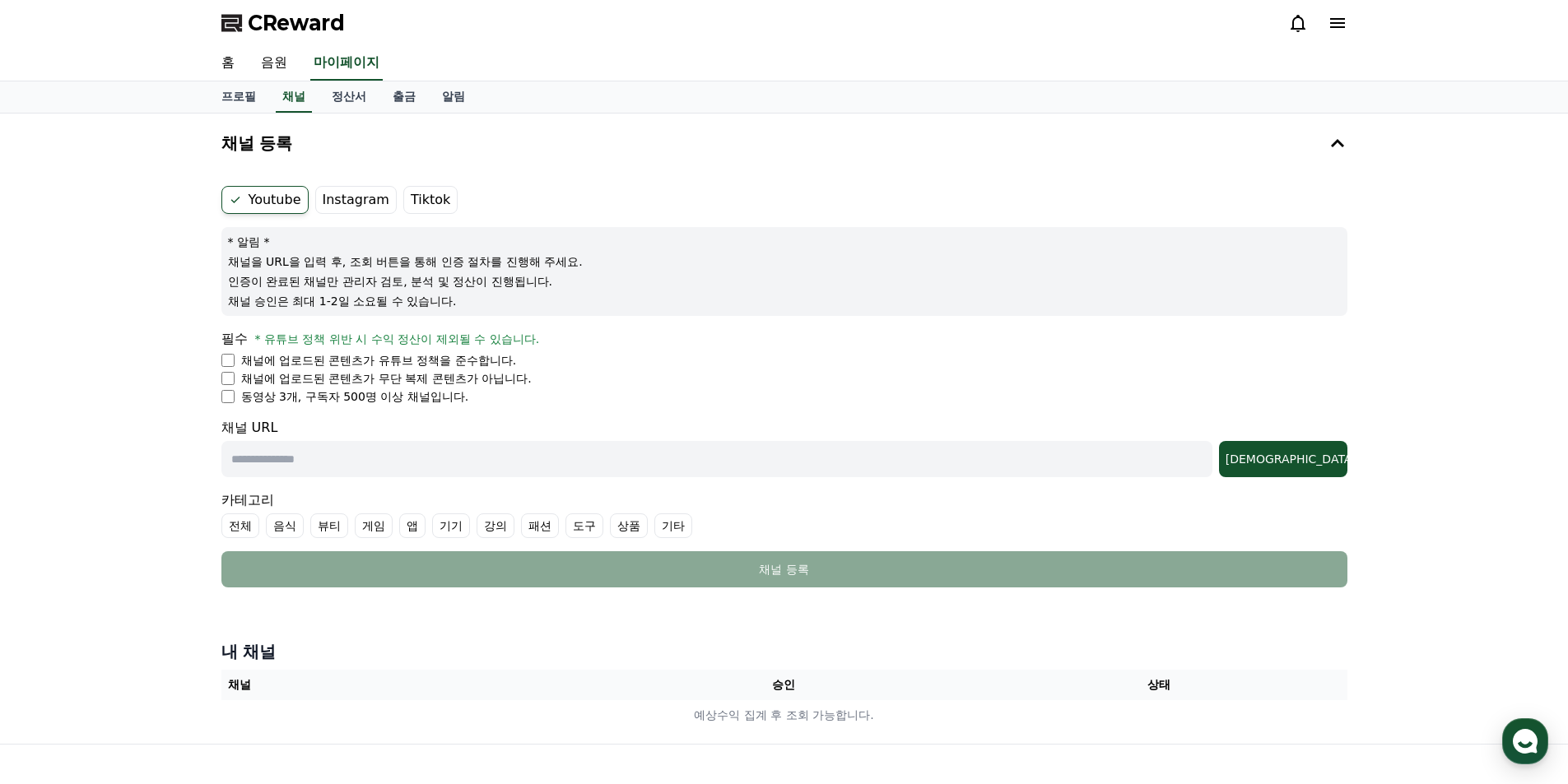
drag, startPoint x: 262, startPoint y: 357, endPoint x: 657, endPoint y: 417, distance: 399.5
click at [644, 422] on form "Youtube Instagram Tiktok * 알림 * 채널을 URL을 입력 후, 조회 버튼을 통해 인증 절차를 진행해 주세요. 인증이 완료…" at bounding box center [784, 386] width 1126 height 401
click at [657, 417] on form "Youtube Instagram Tiktok * 알림 * 채널을 URL을 입력 후, 조회 버튼을 통해 인증 절차를 진행해 주세요. 인증이 완료…" at bounding box center [784, 386] width 1126 height 401
drag, startPoint x: 493, startPoint y: 386, endPoint x: 403, endPoint y: 399, distance: 90.9
click at [360, 395] on ul "채널에 업로드된 콘텐츠가 유튜브 정책을 준수합니다. 채널에 업로드된 콘텐츠가 무단 복제 콘텐츠가 아닙니다. 동영상 3개, 구독자 500명 이상…" at bounding box center [784, 378] width 1126 height 52
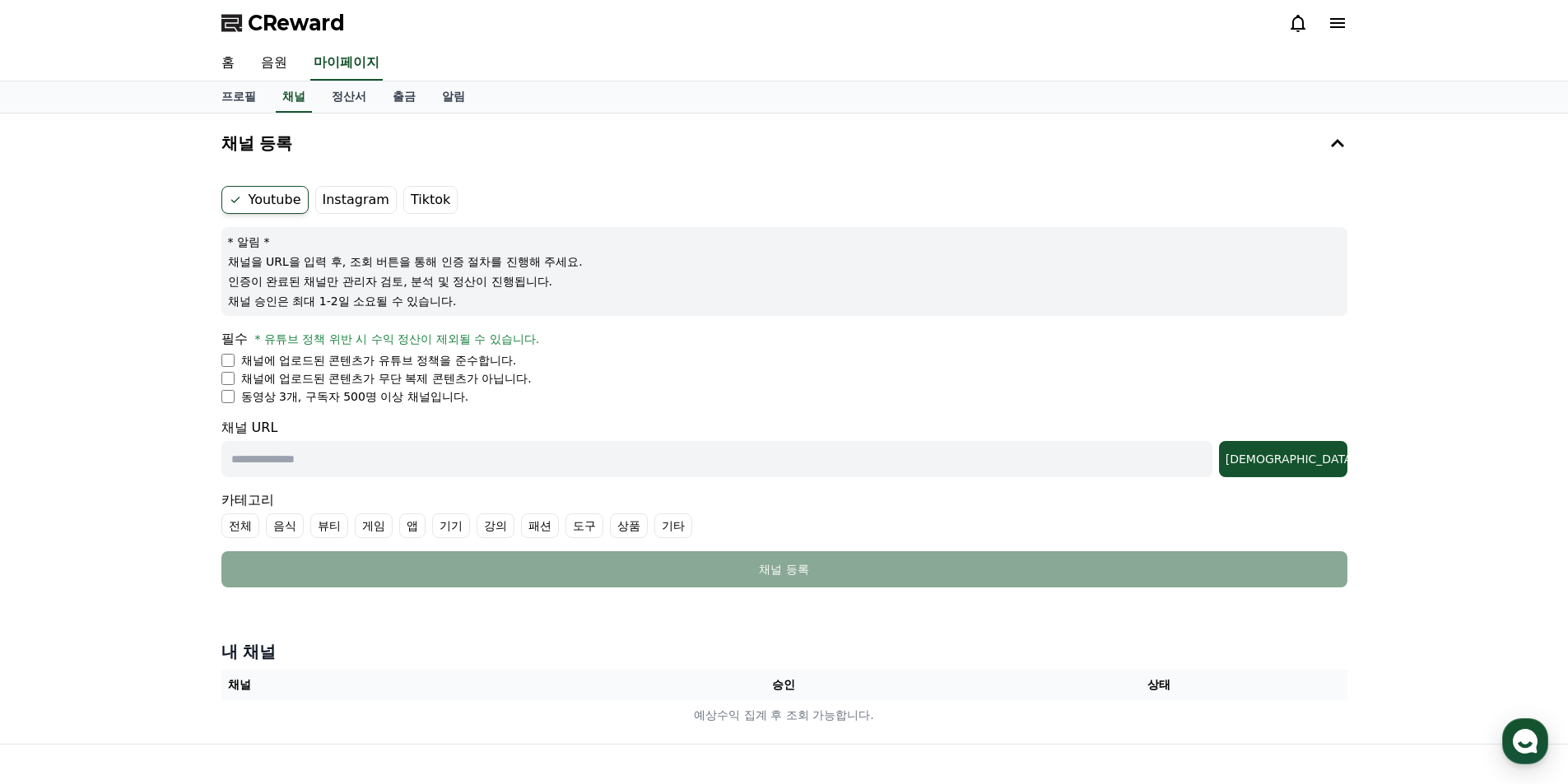
click at [491, 400] on li "동영상 3개, 구독자 500명 이상 채널입니다." at bounding box center [784, 397] width 1126 height 17
click at [424, 406] on form "Youtube Instagram Tiktok * 알림 * 채널을 URL을 입력 후, 조회 버튼을 통해 인증 절차를 진행해 주세요. 인증이 완료…" at bounding box center [784, 386] width 1126 height 401
drag, startPoint x: 453, startPoint y: 405, endPoint x: 350, endPoint y: 393, distance: 103.7
click at [250, 389] on form "Youtube Instagram Tiktok * 알림 * 채널을 URL을 입력 후, 조회 버튼을 통해 인증 절차를 진행해 주세요. 인증이 완료…" at bounding box center [784, 386] width 1126 height 401
click at [412, 399] on p "동영상 3개, 구독자 500명 이상 채널입니다." at bounding box center [355, 397] width 228 height 17
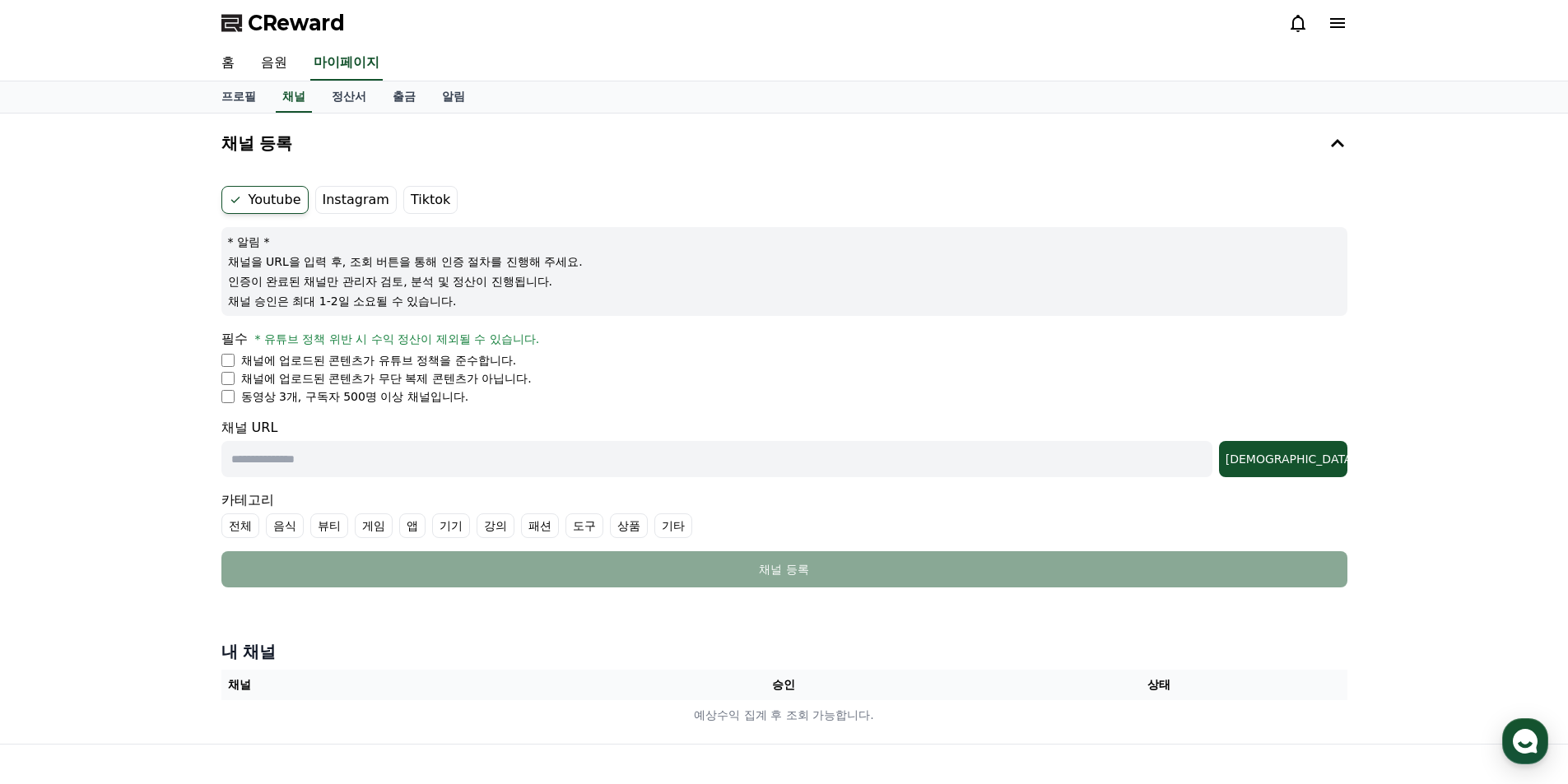
drag, startPoint x: 494, startPoint y: 400, endPoint x: 646, endPoint y: 314, distance: 174.6
click at [646, 314] on form "Youtube Instagram Tiktok * 알림 * 채널을 URL을 입력 후, 조회 버튼을 통해 인증 절차를 진행해 주세요. 인증이 완료…" at bounding box center [784, 386] width 1126 height 401
click at [646, 314] on div "* 알림 * 채널을 URL을 입력 후, 조회 버튼을 통해 인증 절차를 진행해 주세요. 인증이 완료된 채널만 관리자 검토, 분석 및 정산이 진행…" at bounding box center [784, 271] width 1126 height 89
click at [418, 207] on label "Tiktok" at bounding box center [430, 200] width 54 height 28
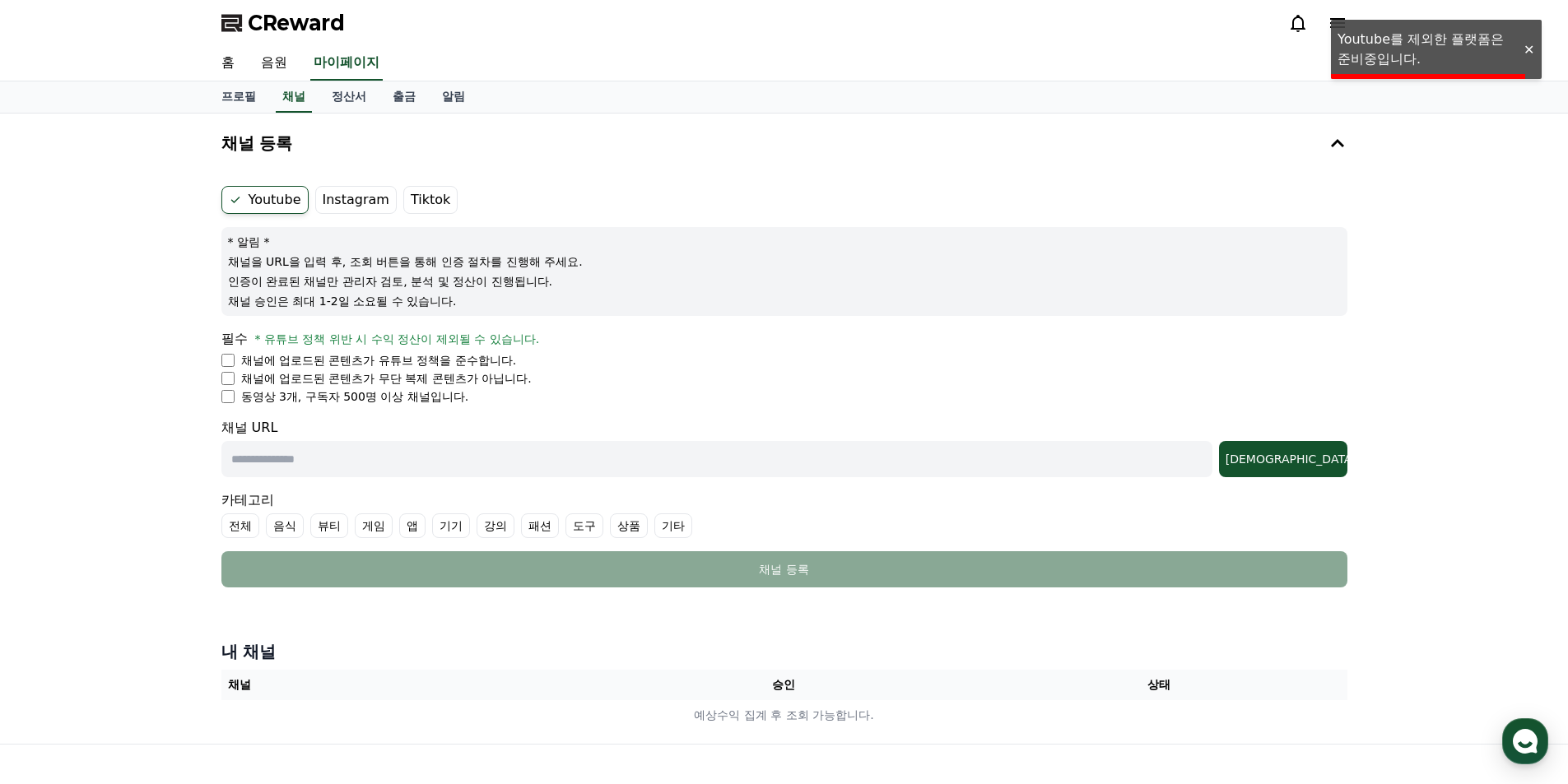
click at [339, 202] on label "Instagram" at bounding box center [355, 200] width 81 height 28
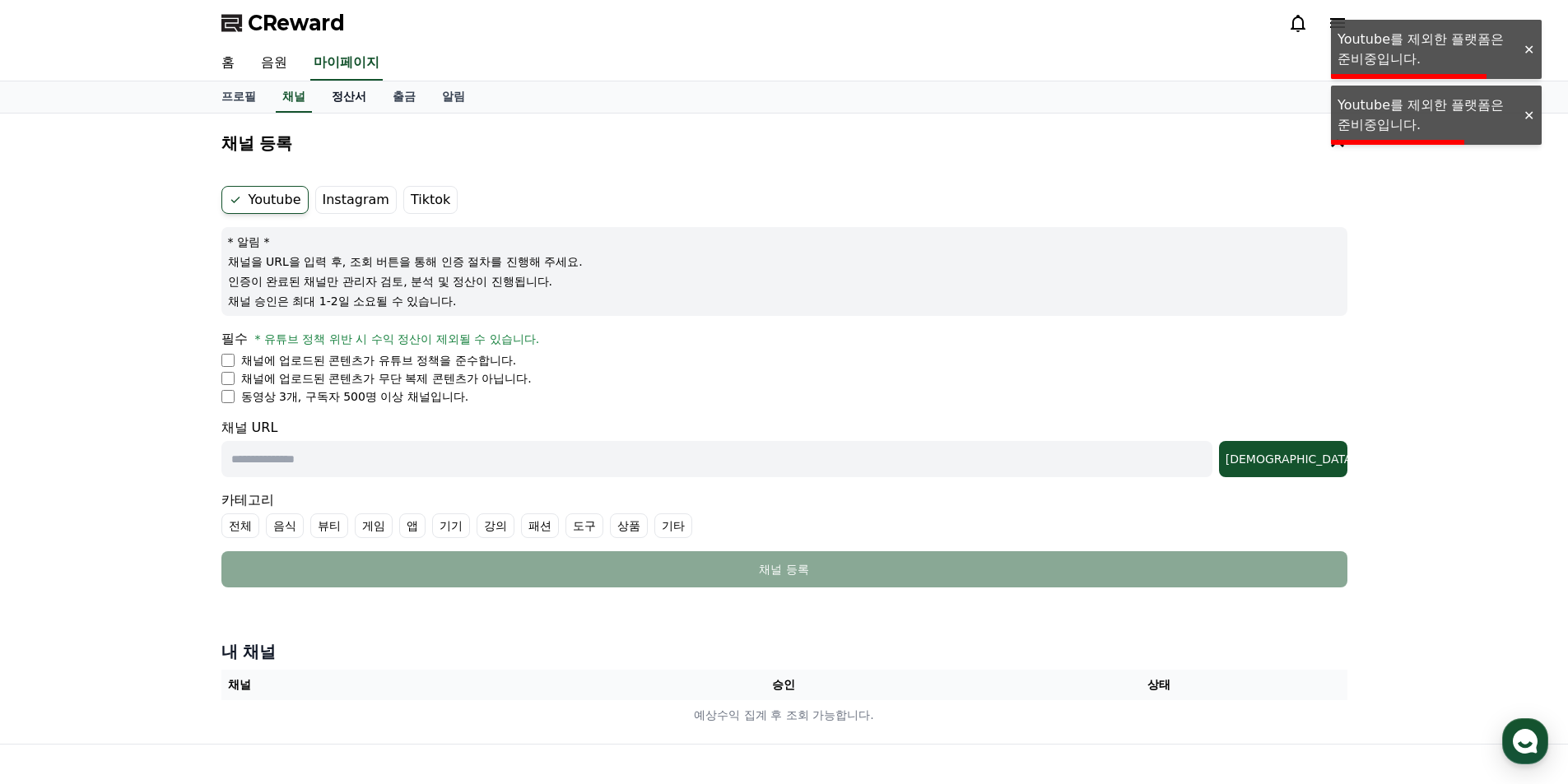
click at [353, 101] on link "정산서" at bounding box center [349, 97] width 61 height 31
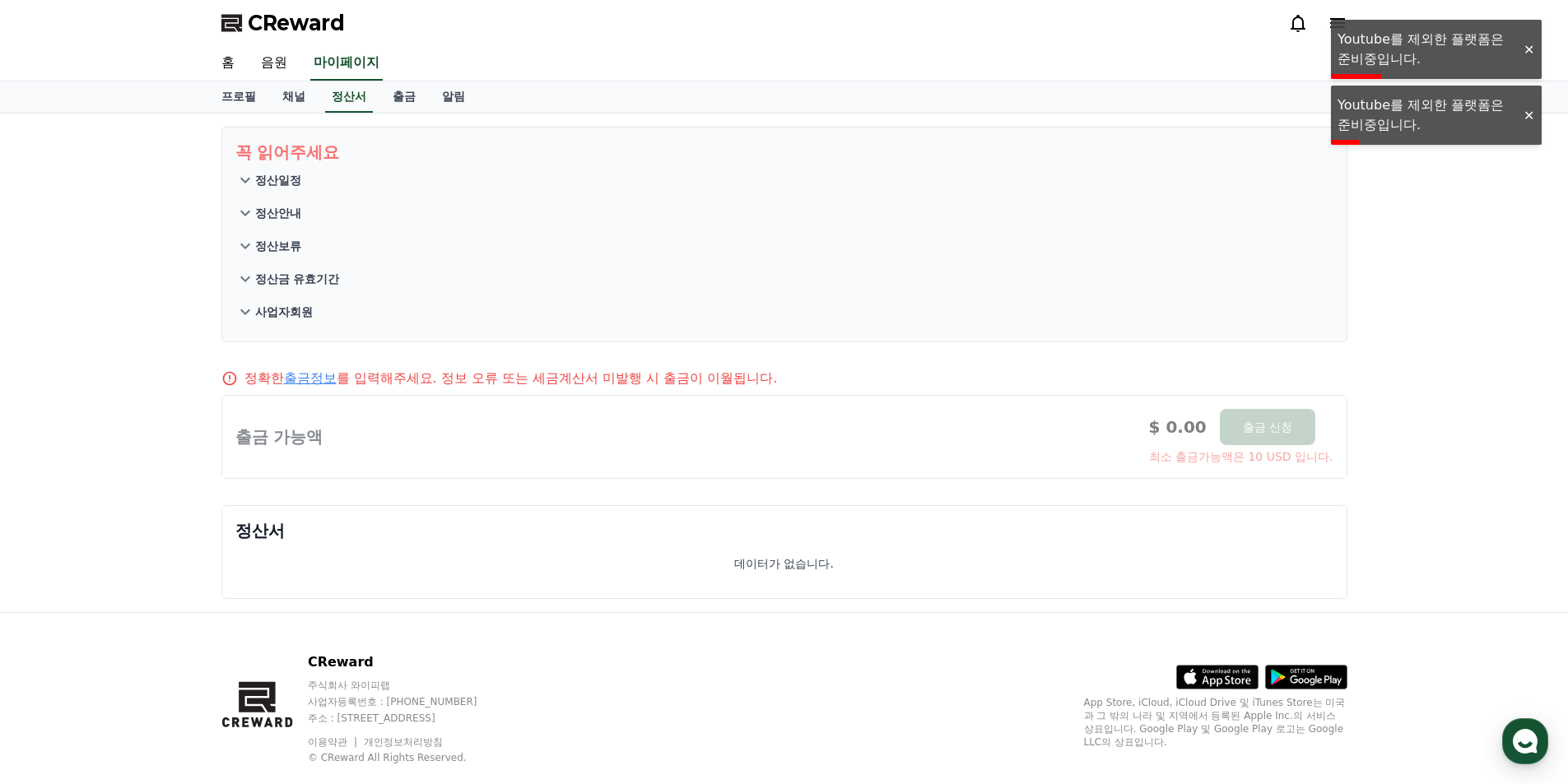
click at [281, 178] on p "정산일정" at bounding box center [278, 180] width 46 height 17
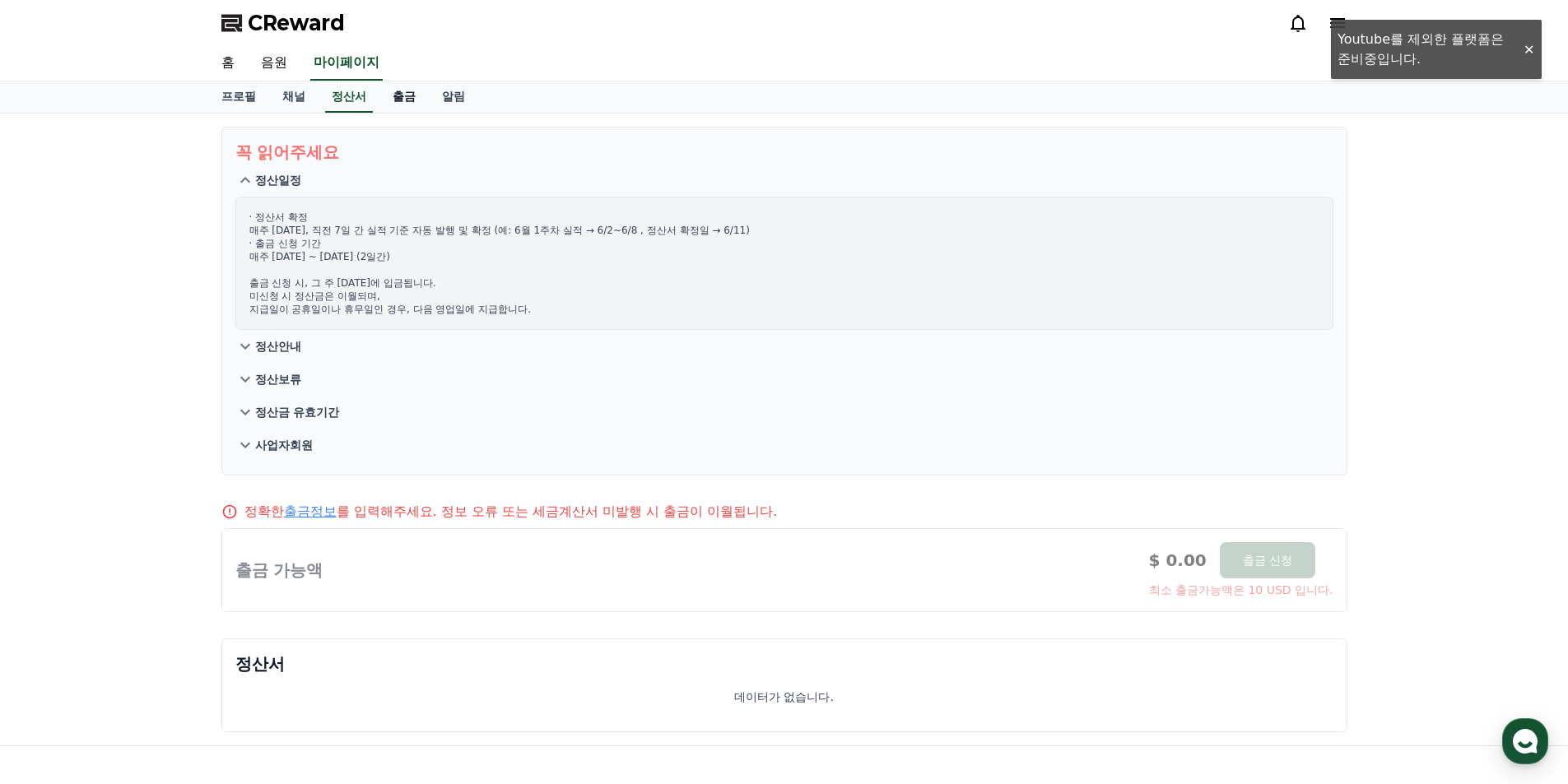
click at [423, 112] on link "출금" at bounding box center [404, 97] width 50 height 31
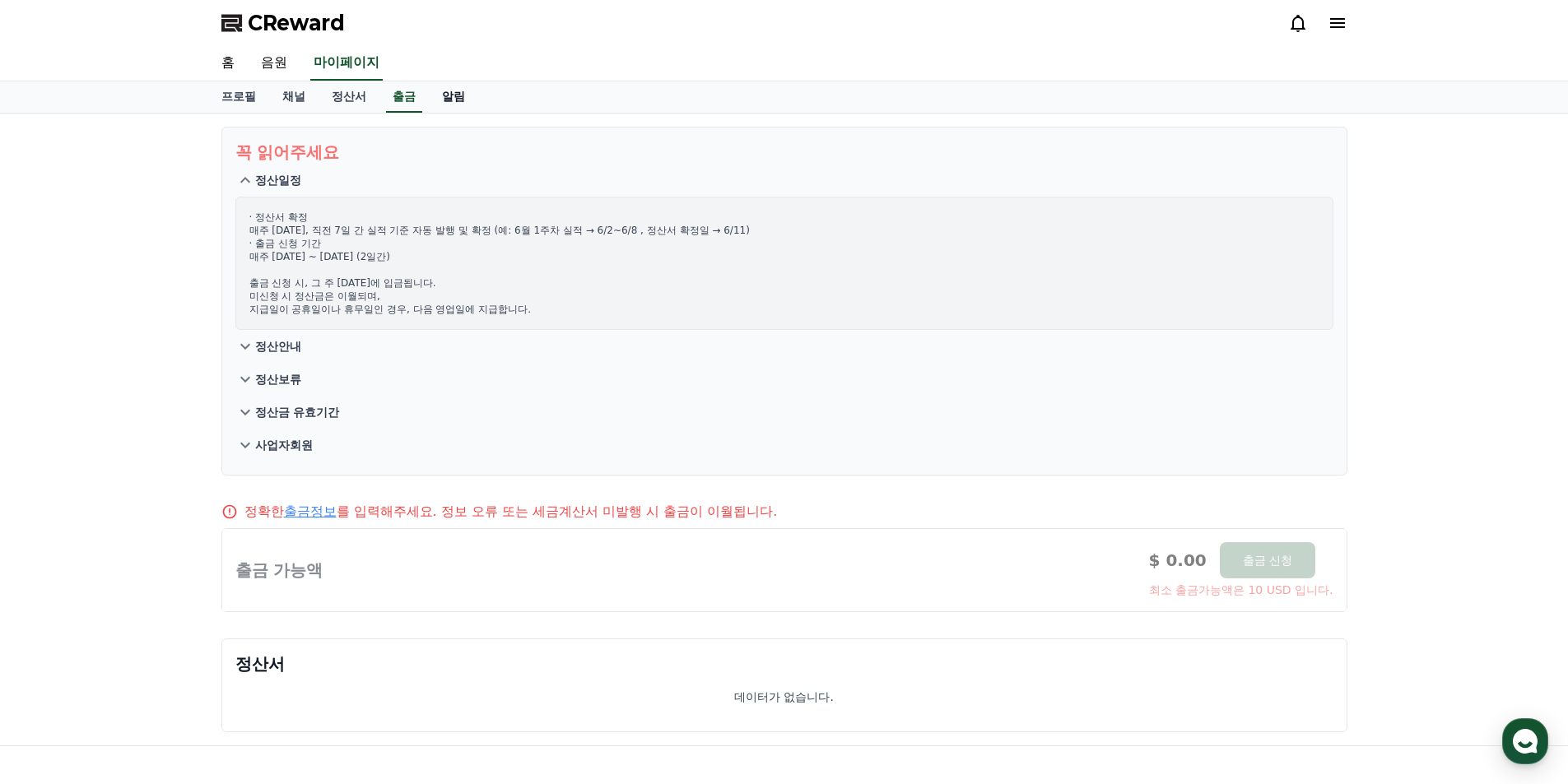
click at [447, 93] on link "알림" at bounding box center [454, 97] width 50 height 31
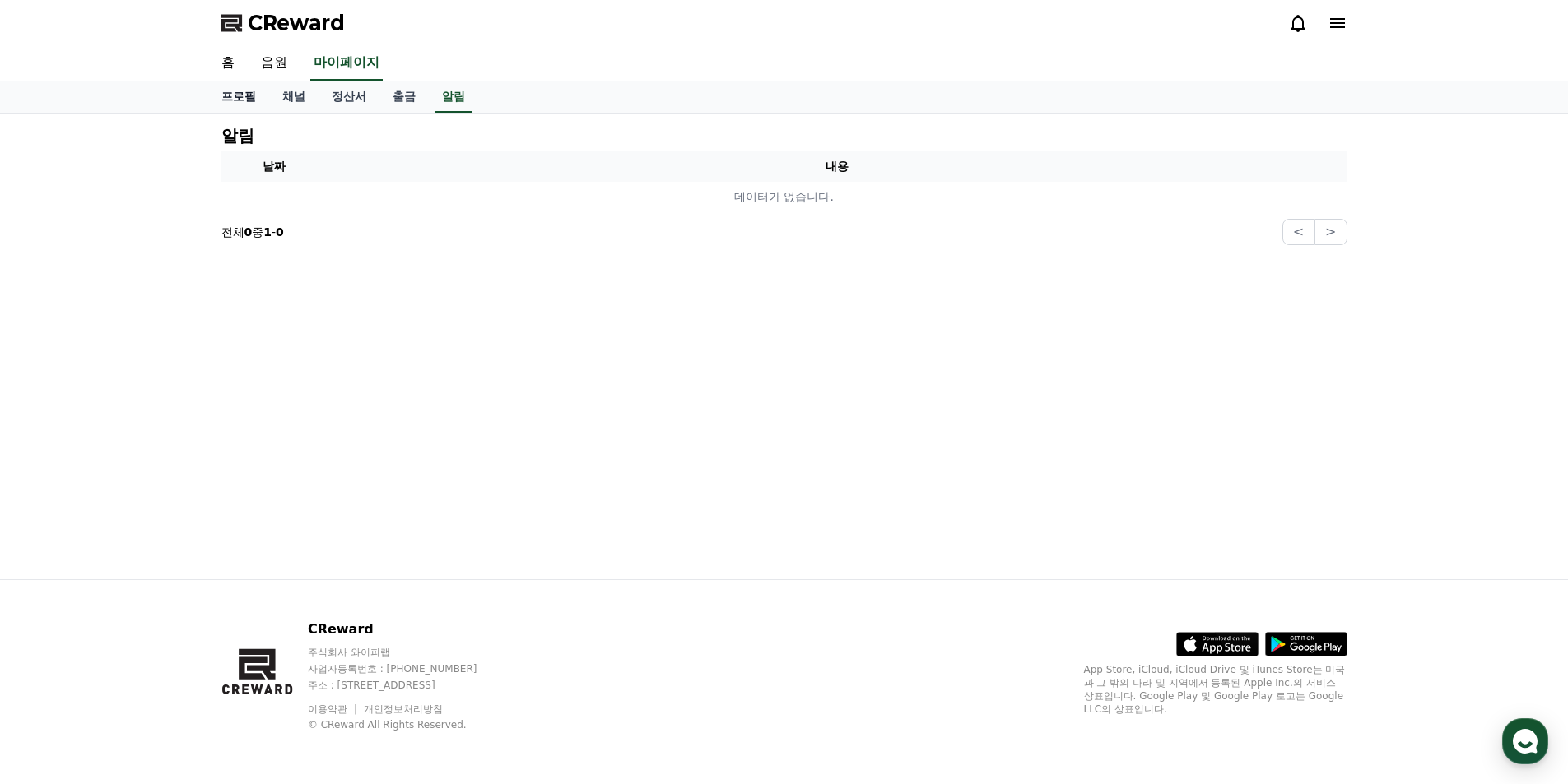
click at [241, 86] on link "프로필" at bounding box center [238, 97] width 61 height 31
select select "**********"
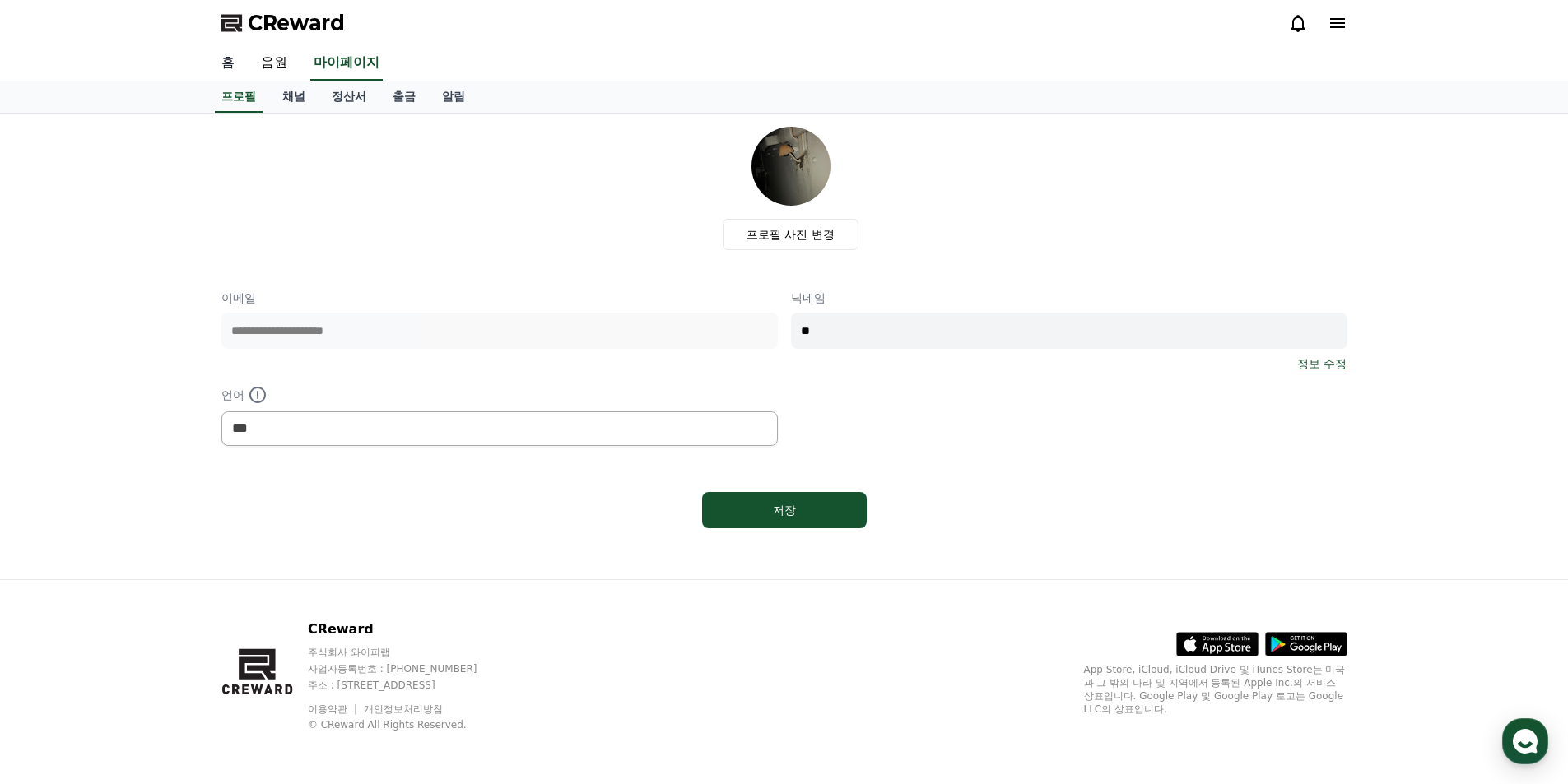
click at [235, 65] on link "홈" at bounding box center [227, 63] width 40 height 35
